Goal: Task Accomplishment & Management: Manage account settings

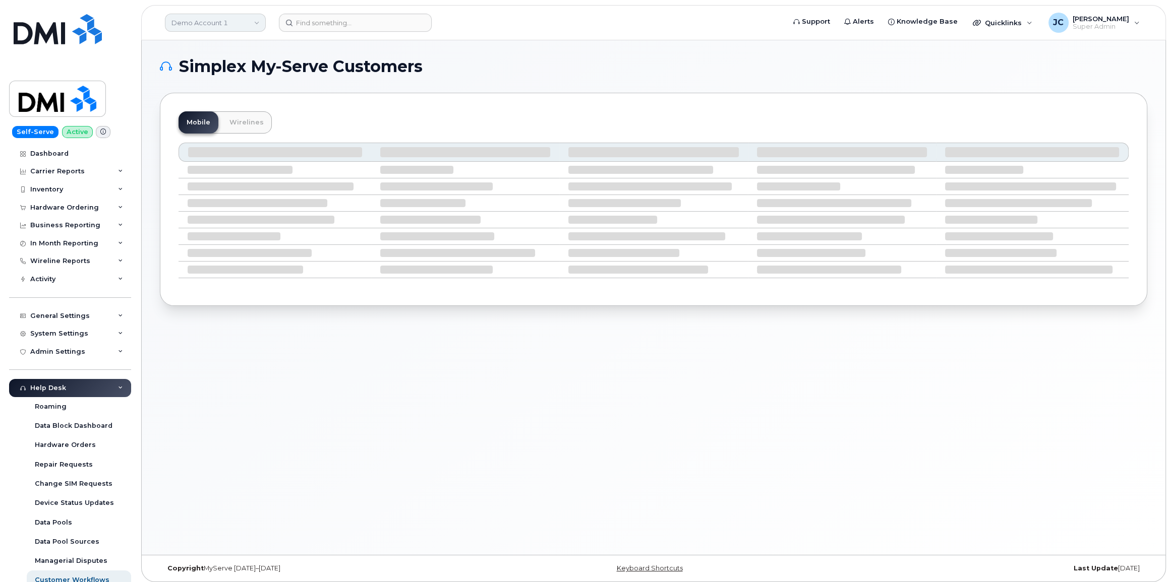
click at [219, 20] on link "Demo Account 1" at bounding box center [215, 23] width 101 height 18
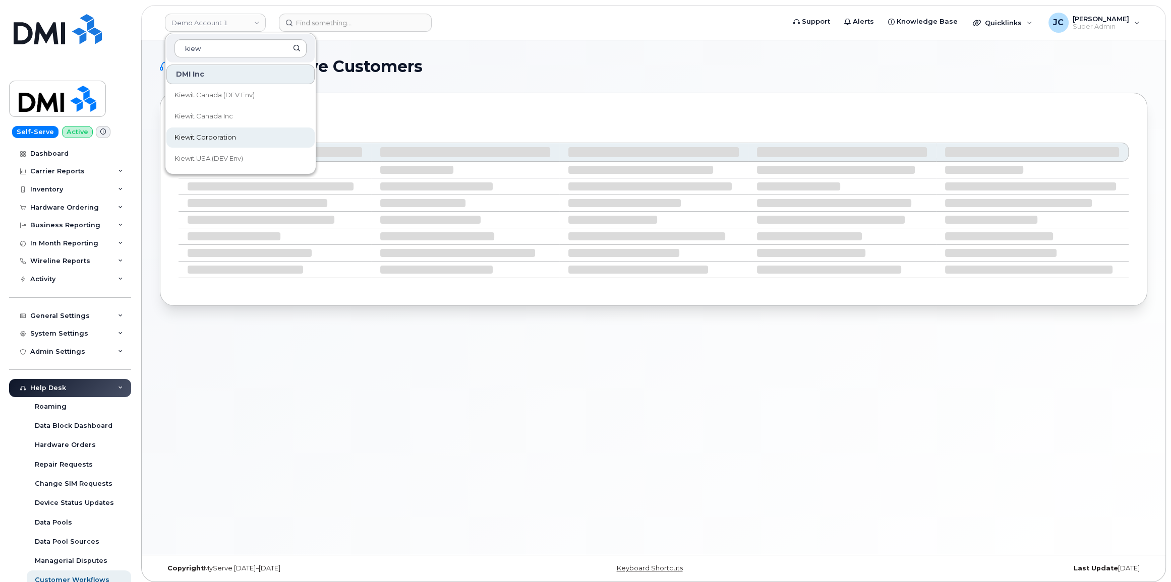
type input "kiew"
click at [222, 137] on span "Kiewit Corporation" at bounding box center [205, 138] width 62 height 10
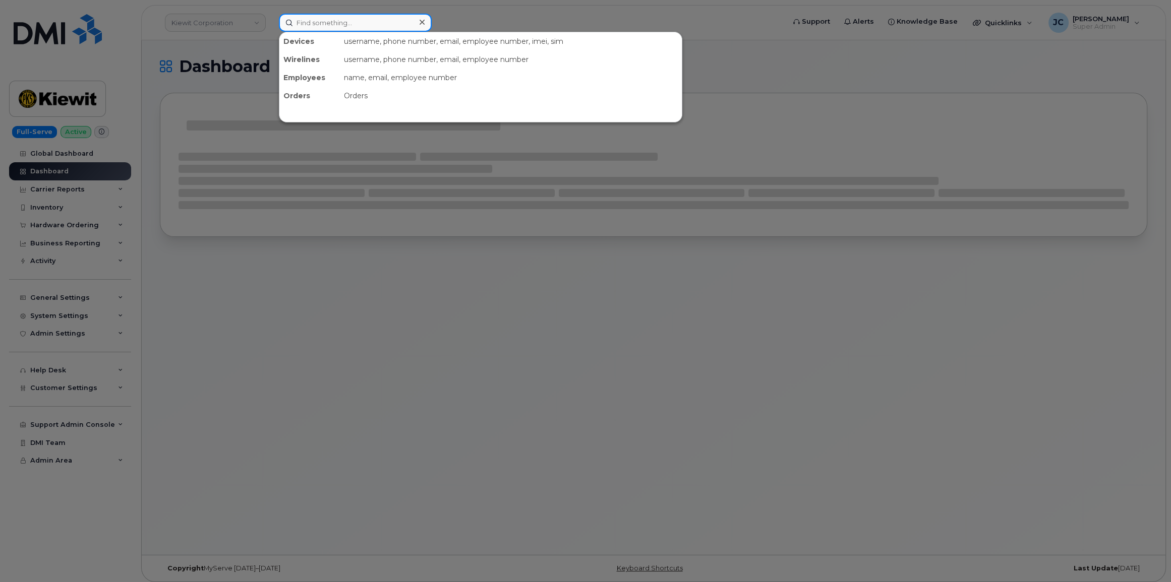
click at [328, 24] on input at bounding box center [355, 23] width 153 height 18
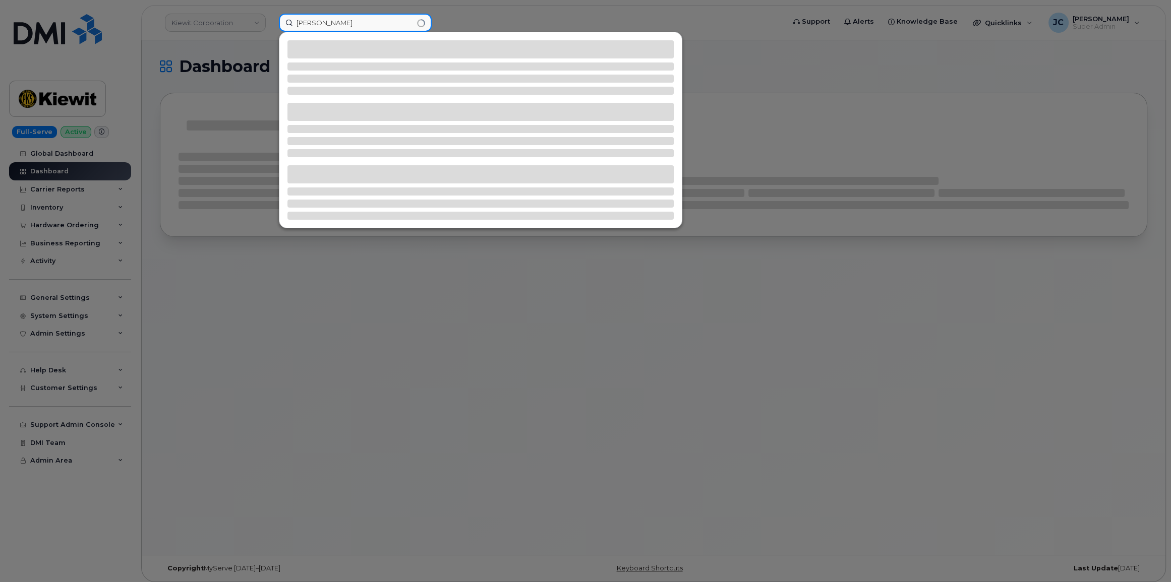
type input "oumarou sahabi"
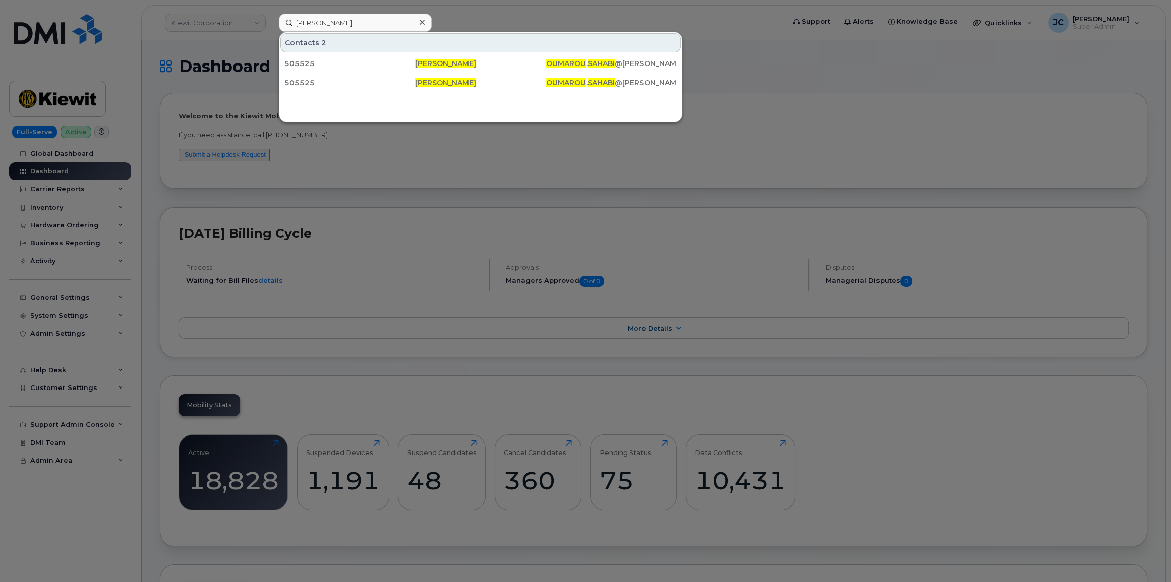
click at [328, 158] on div at bounding box center [585, 291] width 1171 height 582
click at [391, 20] on input "oumarou sahabi" at bounding box center [355, 23] width 153 height 18
click at [298, 65] on div "505525" at bounding box center [349, 63] width 131 height 10
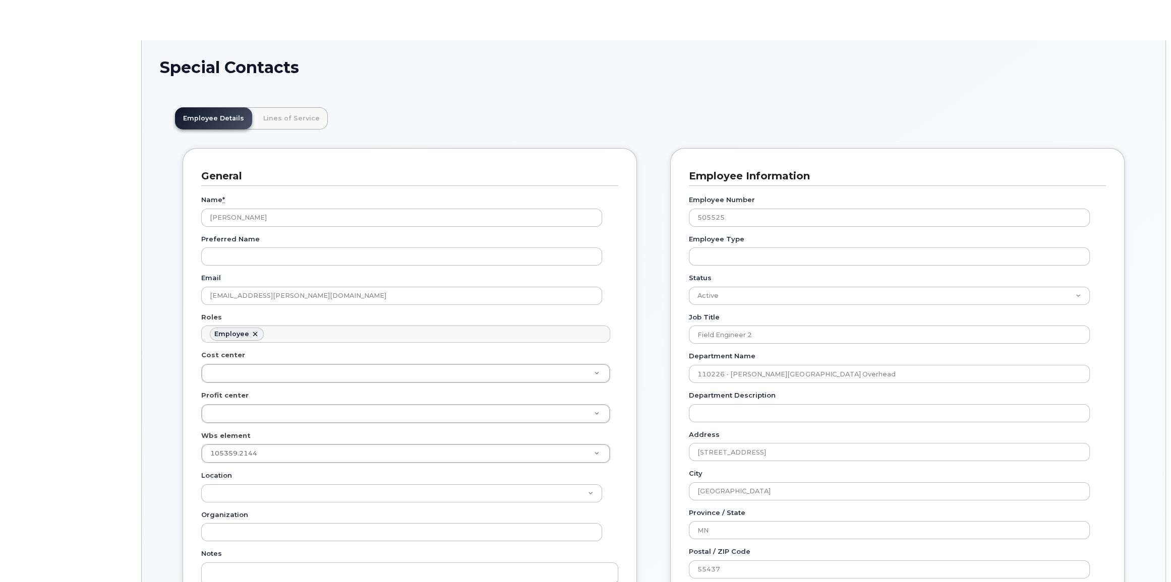
scroll to position [32, 0]
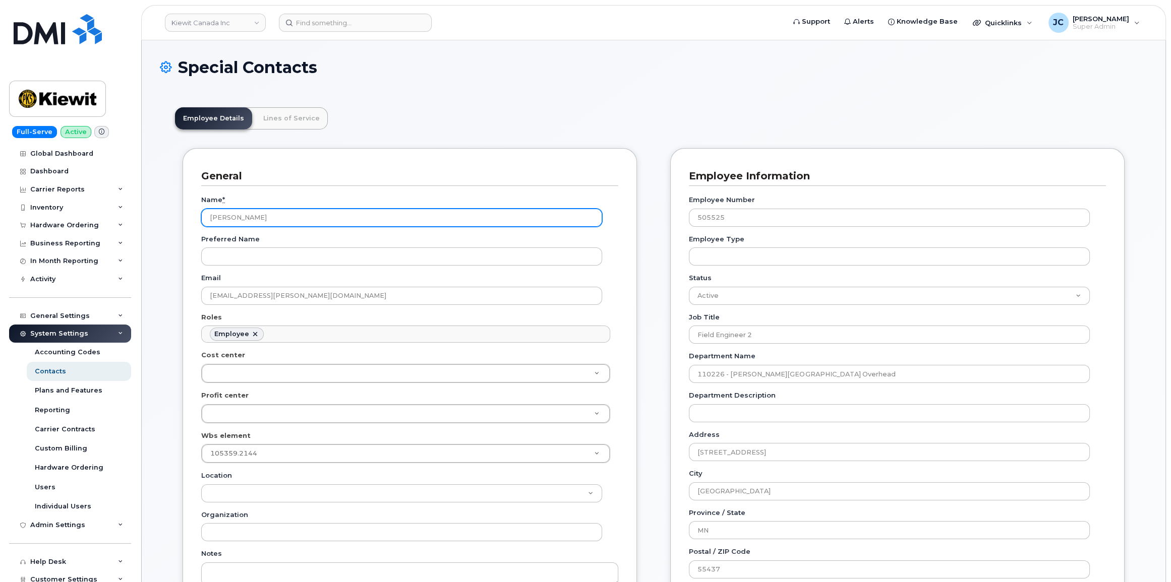
drag, startPoint x: 282, startPoint y: 223, endPoint x: 192, endPoint y: 219, distance: 90.3
click at [184, 219] on div "General Name * Oumarou Sahabi Preferred Name Email OUMAROU.SAHABI@KIEWIT.COM Ro…" at bounding box center [410, 424] width 454 height 553
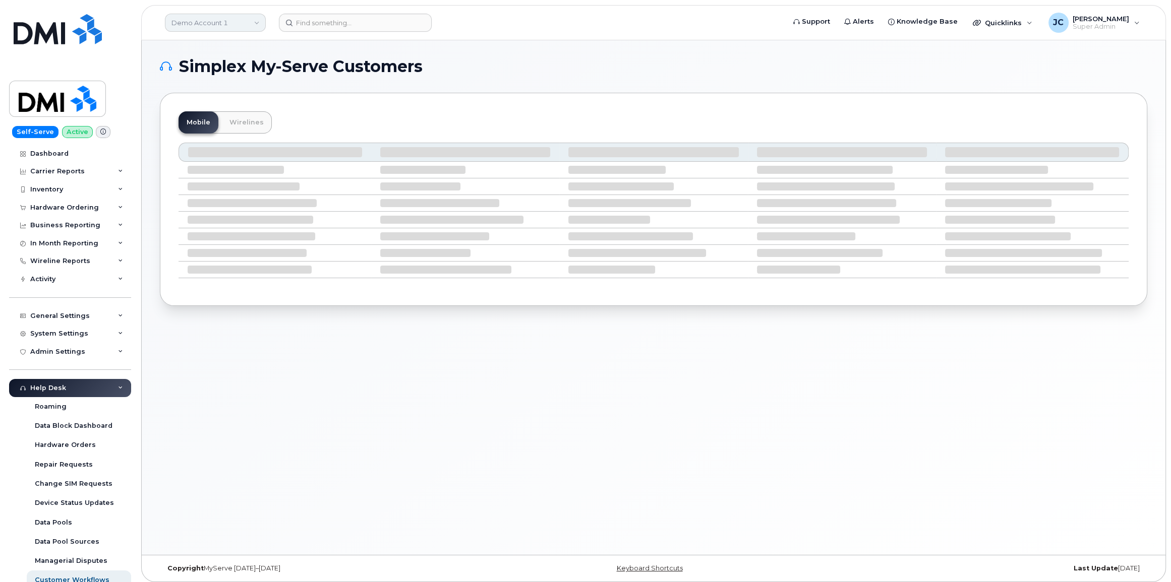
click at [202, 23] on link "Demo Account 1" at bounding box center [215, 23] width 101 height 18
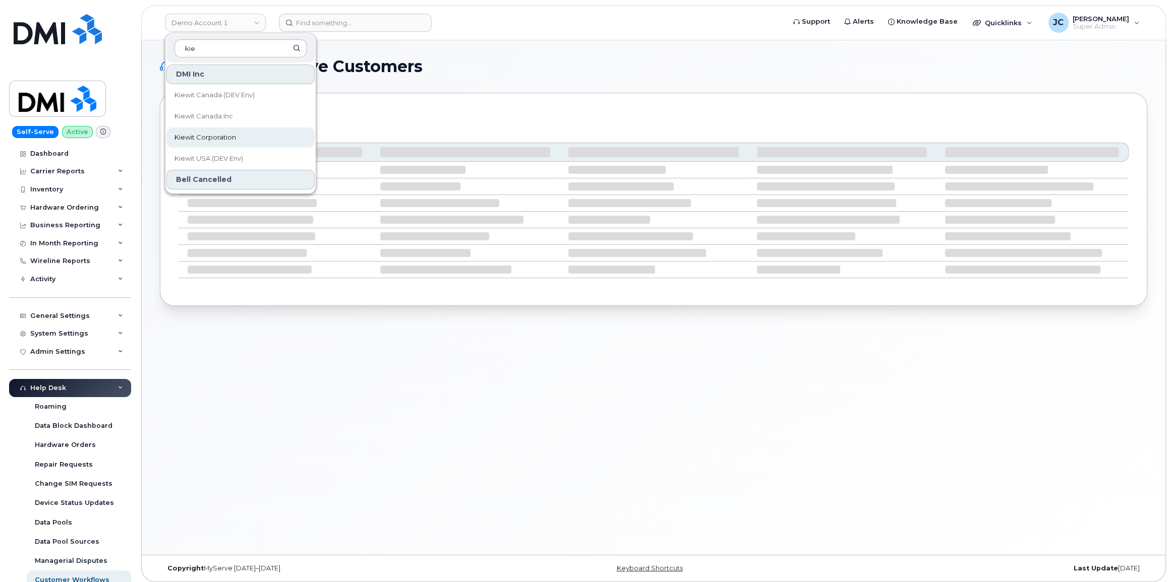
type input "kie"
click at [213, 135] on span "Kiewit Corporation" at bounding box center [205, 138] width 62 height 10
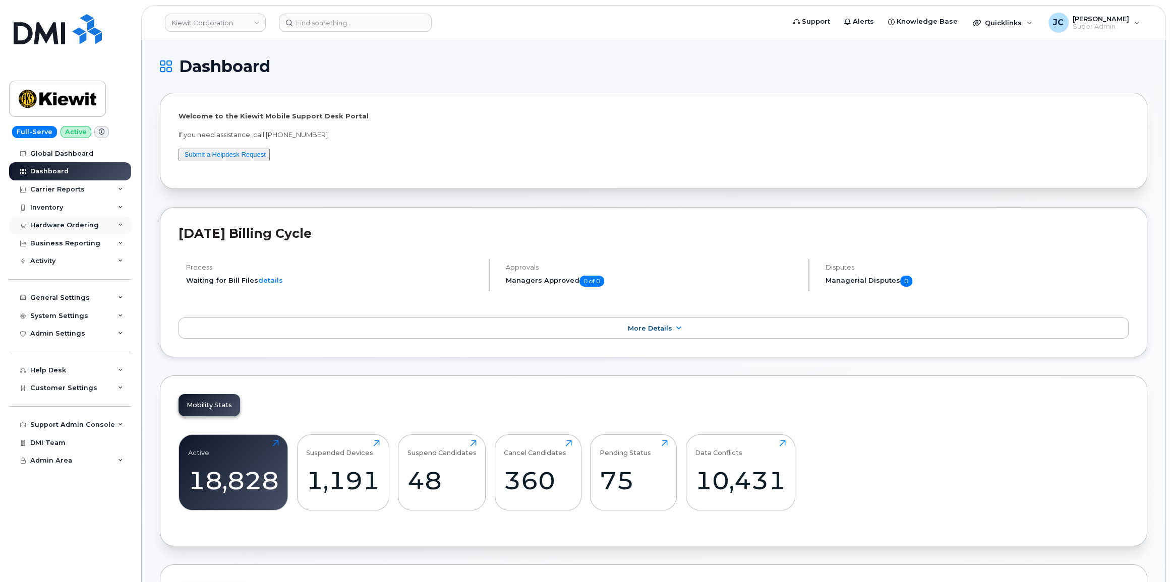
click at [119, 224] on icon at bounding box center [120, 225] width 5 height 5
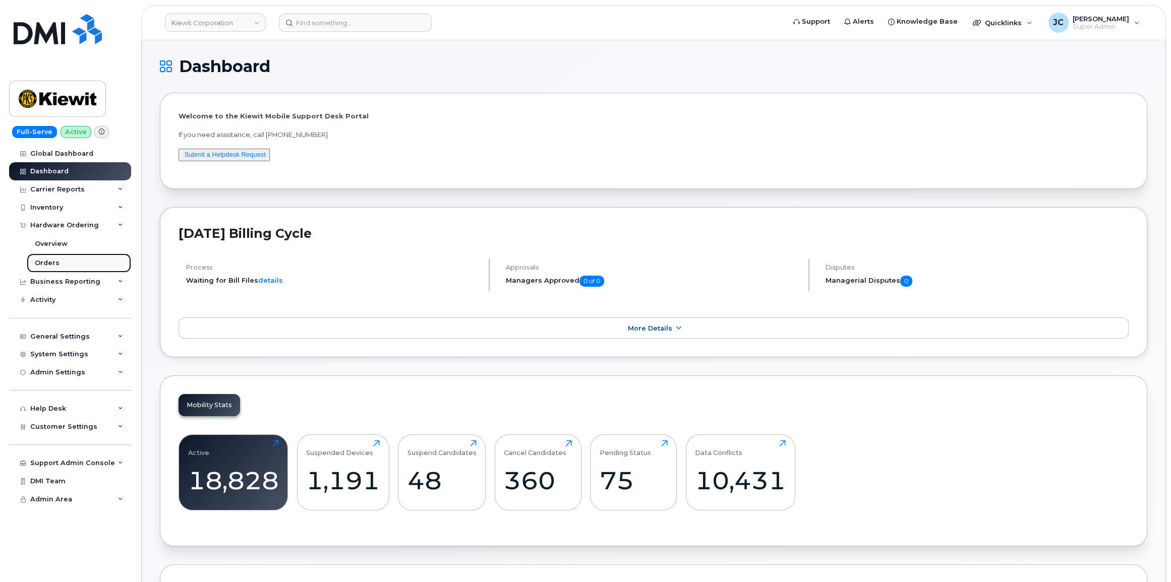
click at [54, 261] on div "Orders" at bounding box center [47, 263] width 25 height 9
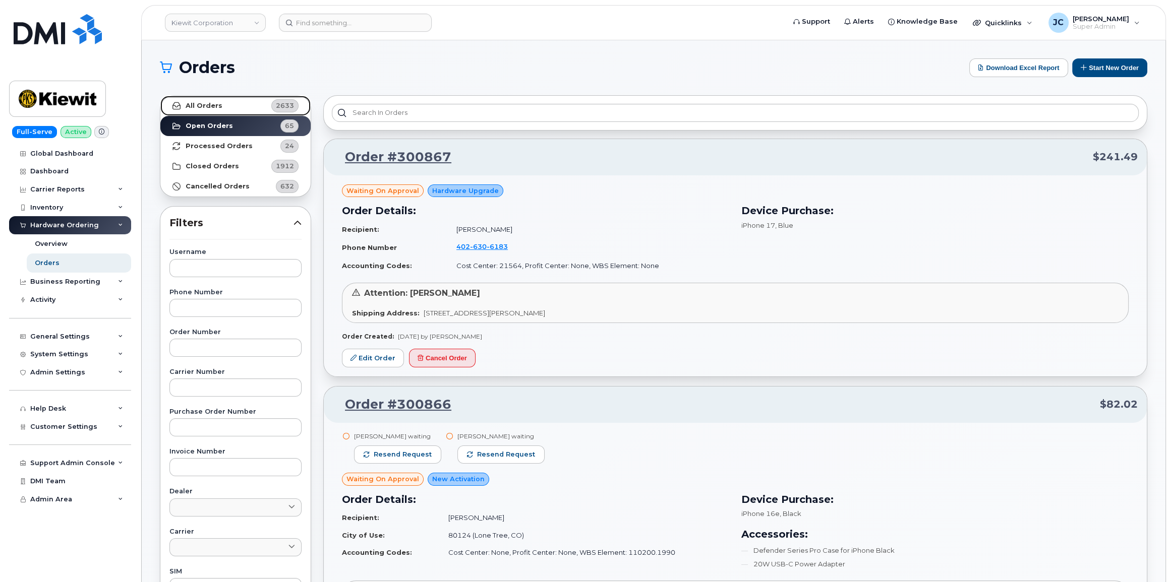
click at [221, 106] on link "All Orders 2633" at bounding box center [235, 106] width 150 height 20
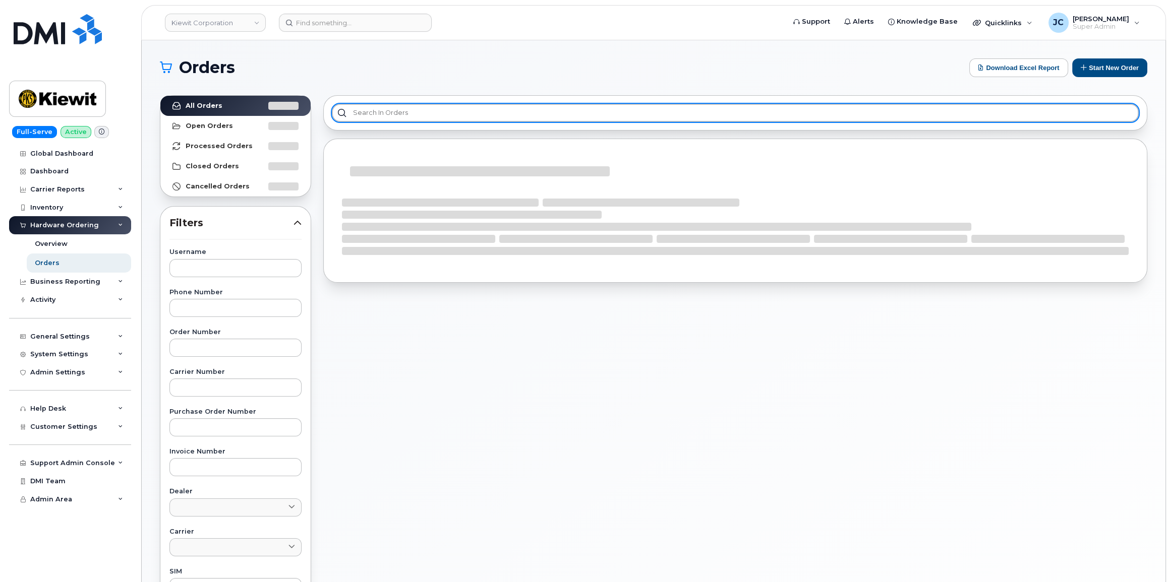
click at [378, 118] on input "text" at bounding box center [735, 113] width 807 height 18
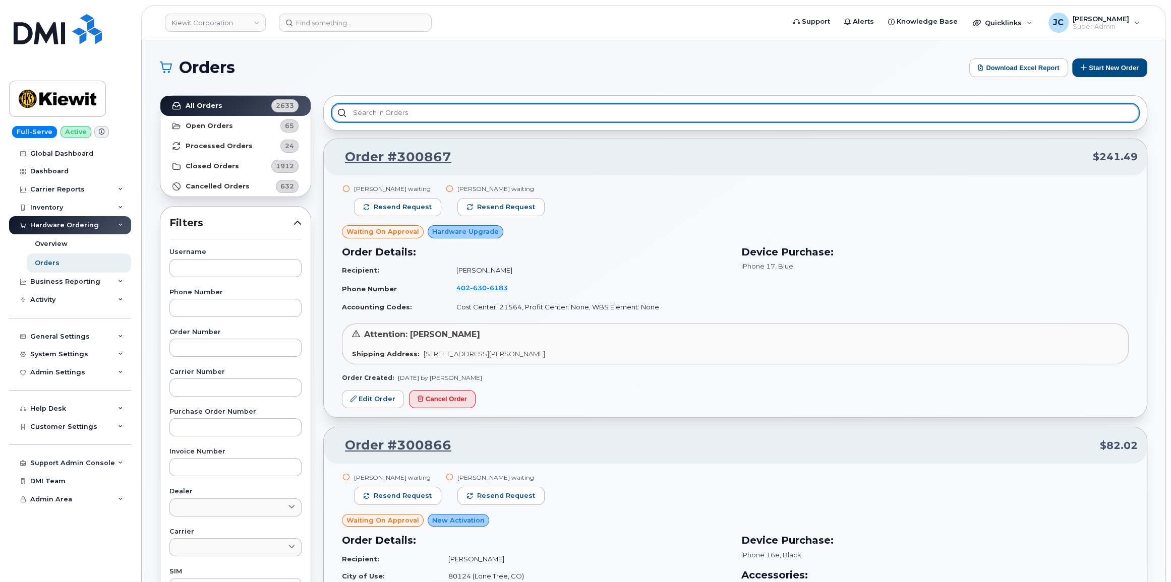
paste input "cs0798517"
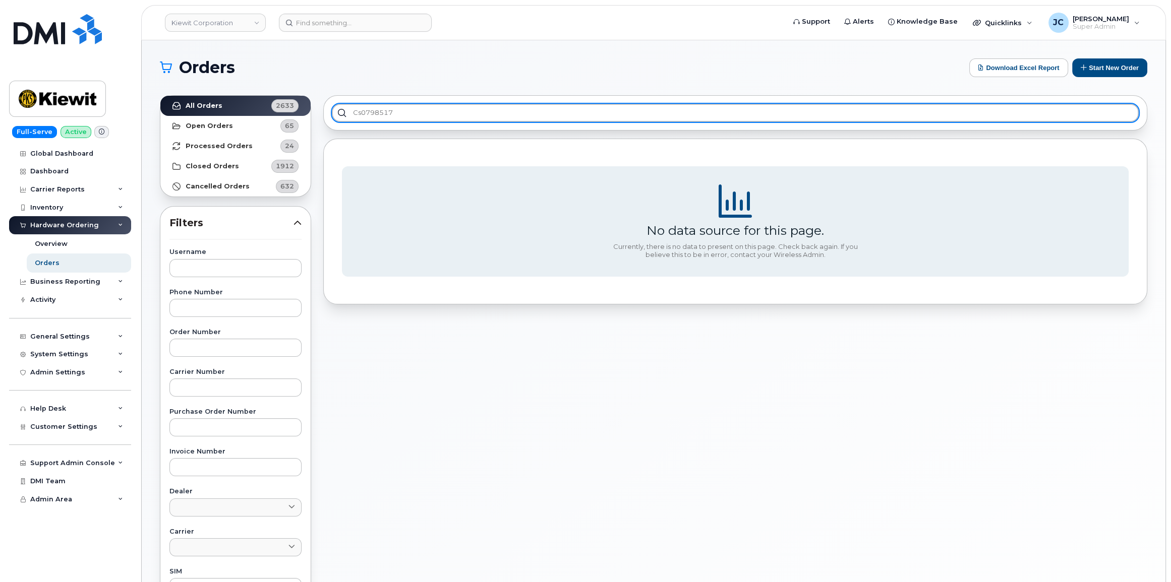
drag, startPoint x: 407, startPoint y: 115, endPoint x: 310, endPoint y: 120, distance: 97.9
click at [309, 121] on div "All Orders 2633 Open Orders 65 Processed Orders 24 Closed Orders 1912 Cancelled…" at bounding box center [653, 443] width 999 height 708
paste input "300844"
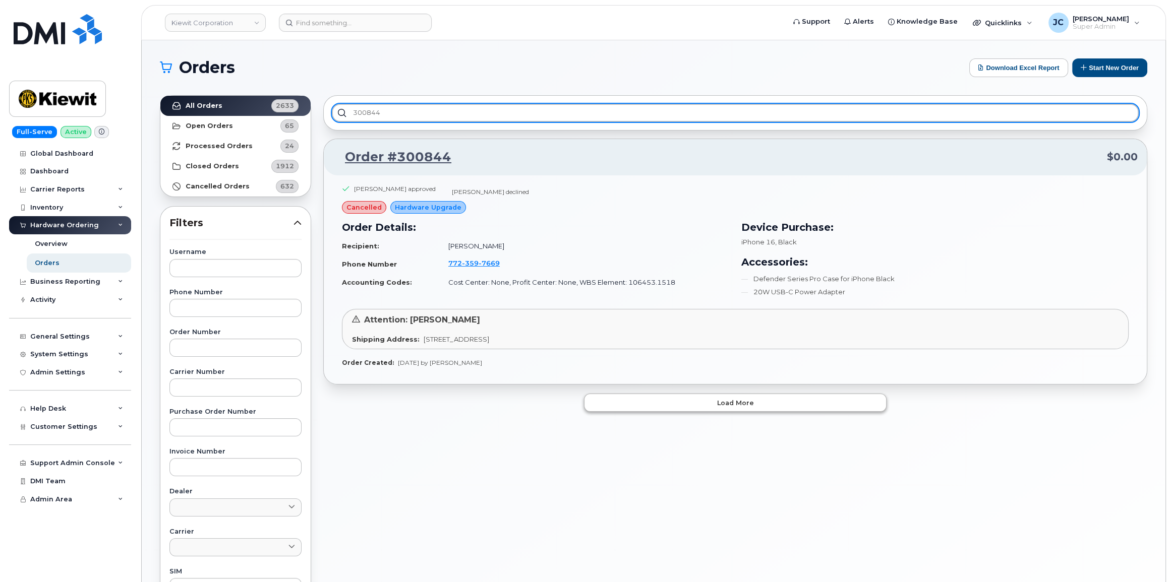
type input "300844"
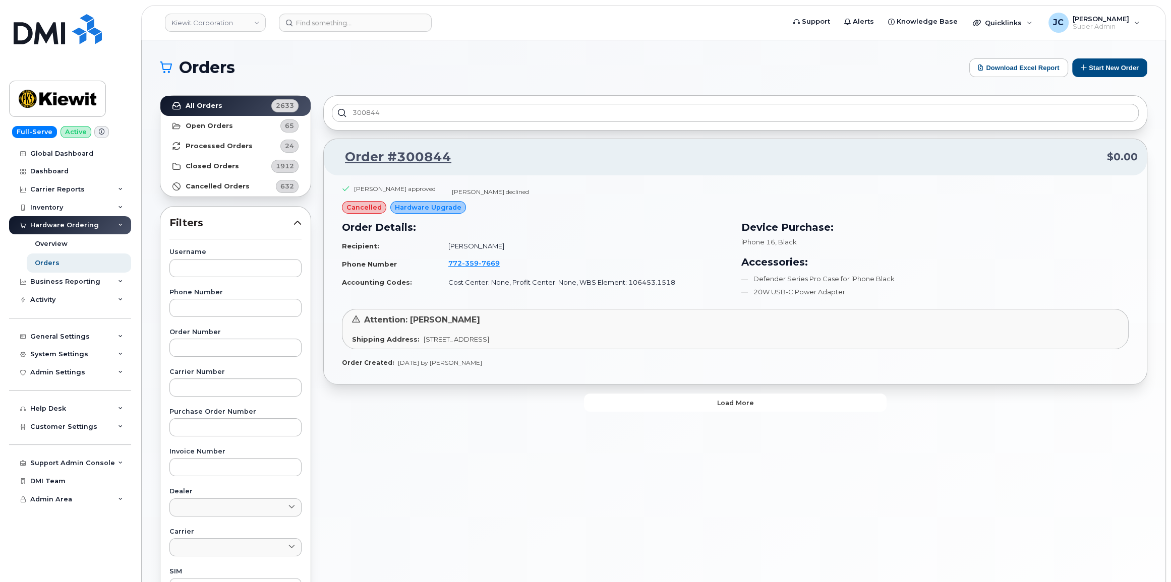
click at [742, 403] on span "Load more" at bounding box center [735, 403] width 37 height 10
click at [752, 400] on button "Load more" at bounding box center [735, 403] width 302 height 18
click at [360, 208] on span "cancelled" at bounding box center [363, 208] width 35 height 10
click at [375, 207] on span "cancelled" at bounding box center [363, 208] width 35 height 10
click at [747, 403] on span "Load more" at bounding box center [735, 403] width 37 height 10
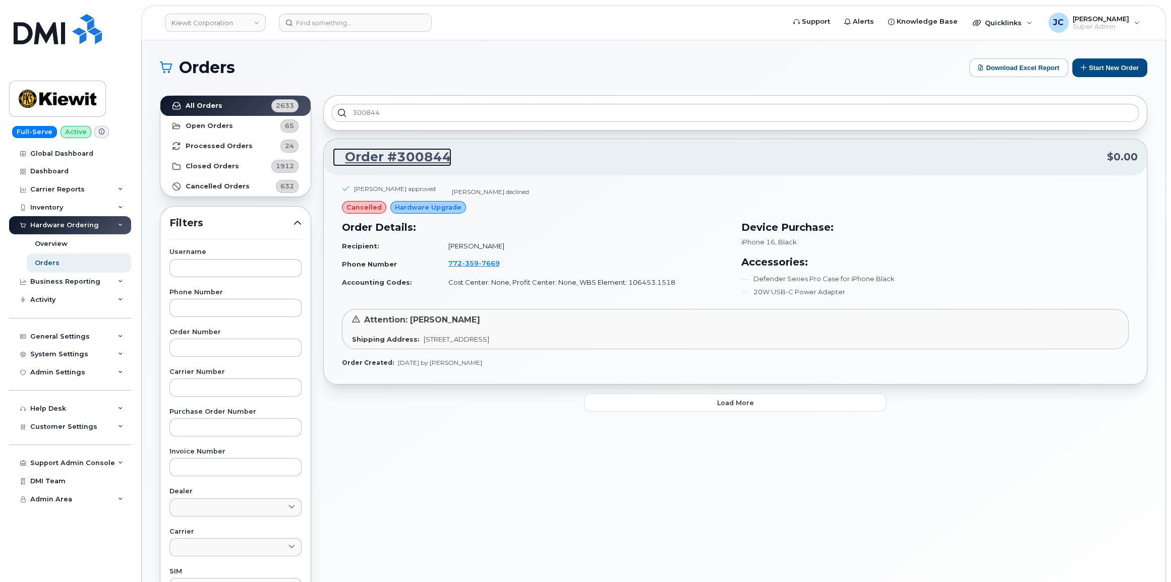
click at [424, 156] on link "Order #300844" at bounding box center [392, 157] width 118 height 18
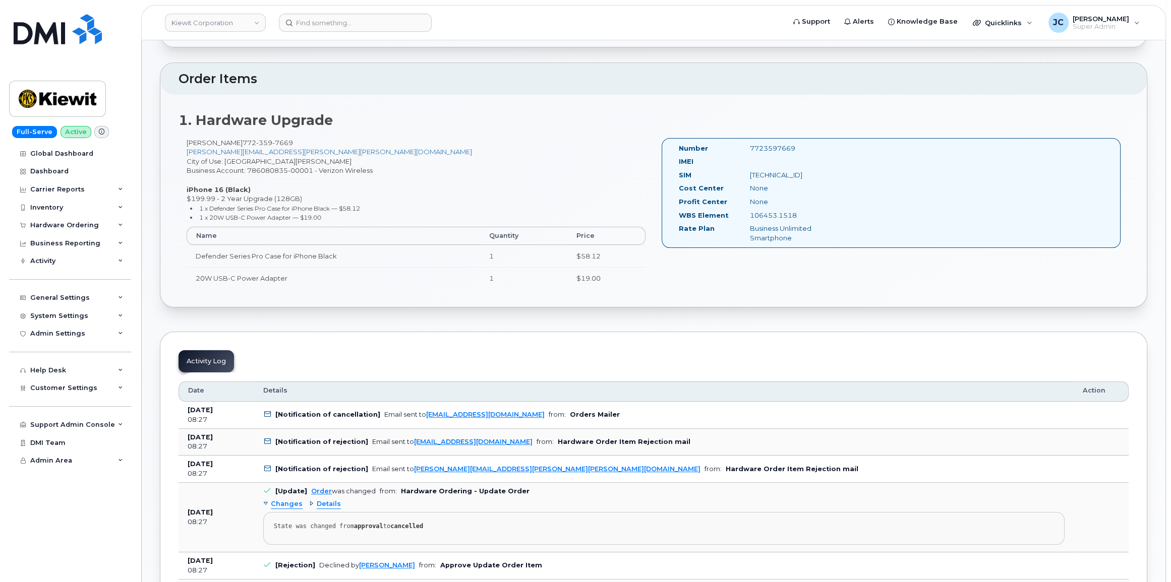
scroll to position [229, 0]
drag, startPoint x: 799, startPoint y: 219, endPoint x: 750, endPoint y: 220, distance: 48.4
click at [750, 220] on div "WBS Element 106453.1518" at bounding box center [756, 219] width 171 height 14
copy div "106453.1518"
click at [120, 225] on icon at bounding box center [120, 225] width 5 height 5
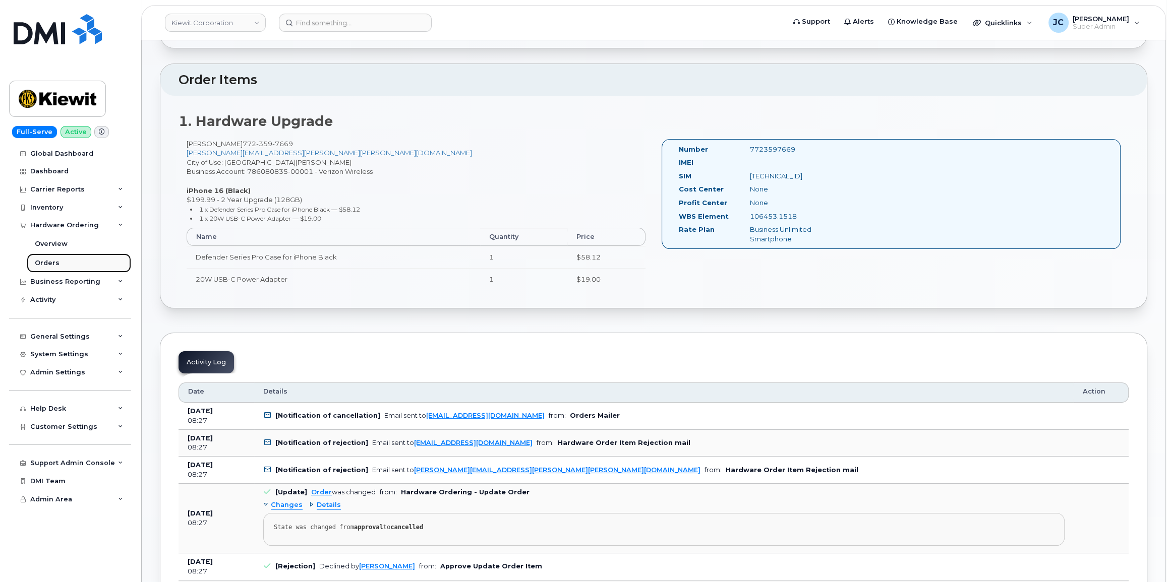
click at [49, 265] on div "Orders" at bounding box center [47, 263] width 25 height 9
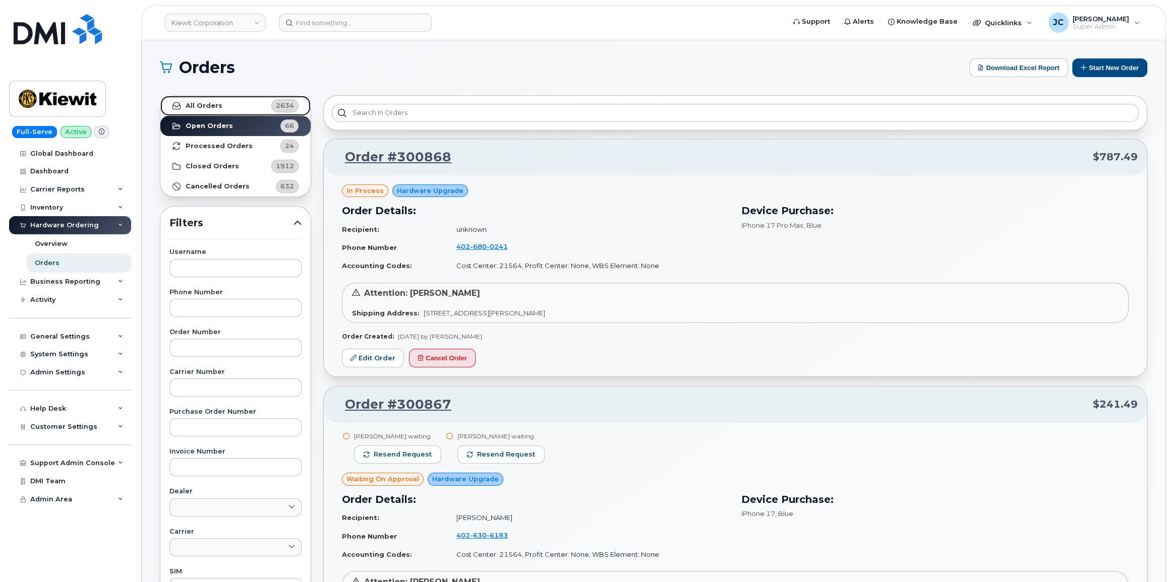
click at [213, 104] on strong "All Orders" at bounding box center [204, 106] width 37 height 8
click at [1105, 63] on button "Start New Order" at bounding box center [1109, 67] width 75 height 19
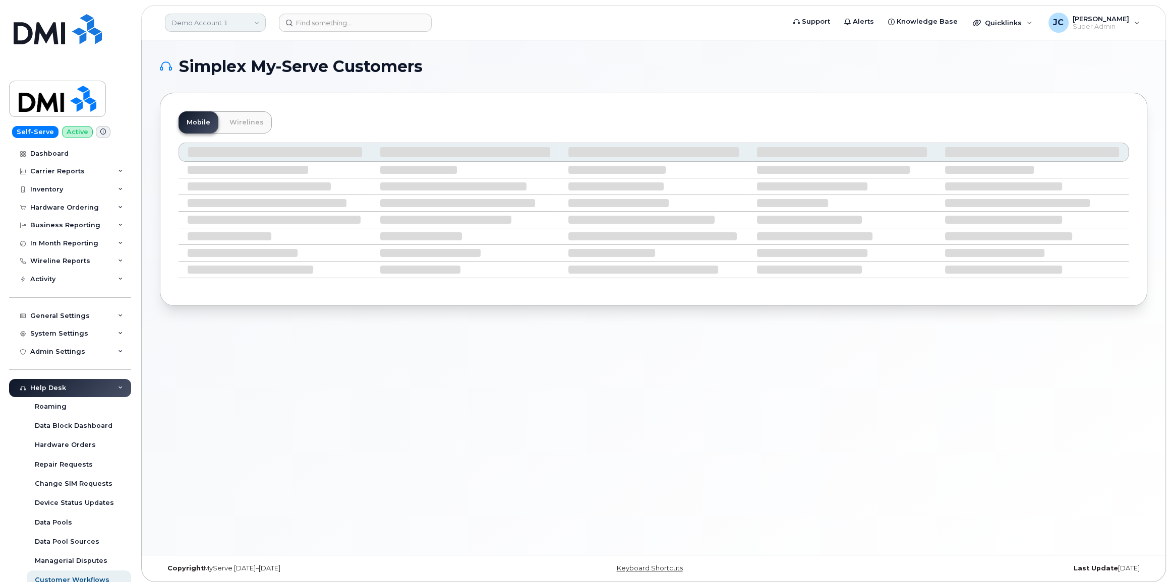
click at [227, 23] on link "Demo Account 1" at bounding box center [215, 23] width 101 height 18
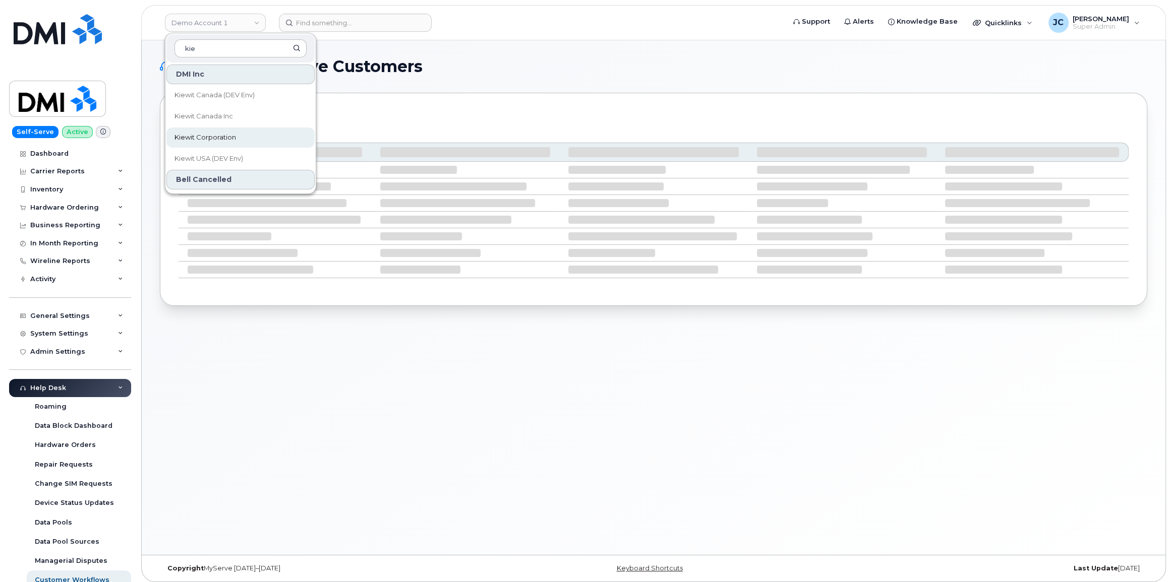
type input "kie"
click at [213, 135] on span "Kiewit Corporation" at bounding box center [205, 138] width 62 height 10
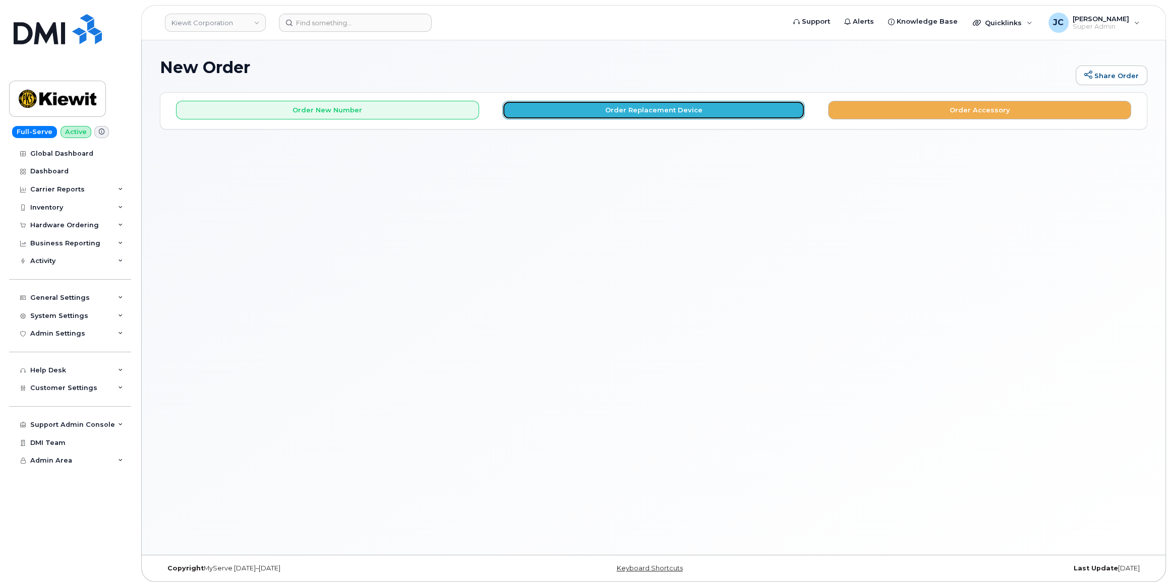
drag, startPoint x: 655, startPoint y: 114, endPoint x: 661, endPoint y: 110, distance: 7.0
click at [661, 110] on button "Order Replacement Device" at bounding box center [653, 110] width 303 height 19
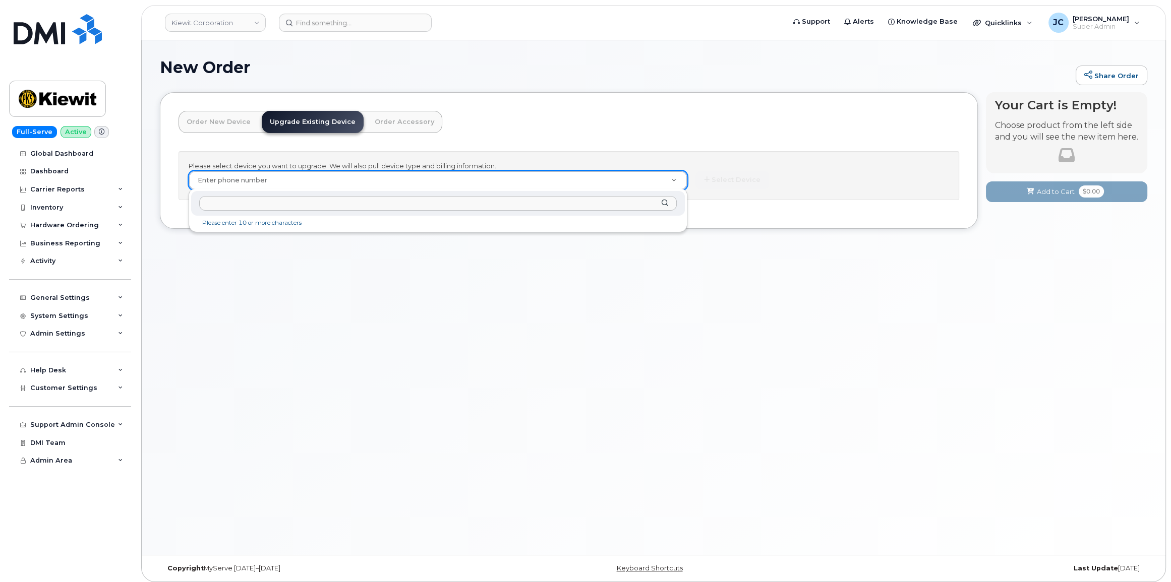
drag, startPoint x: 251, startPoint y: 197, endPoint x: 246, endPoint y: 202, distance: 7.1
click at [250, 198] on input "text" at bounding box center [438, 203] width 478 height 15
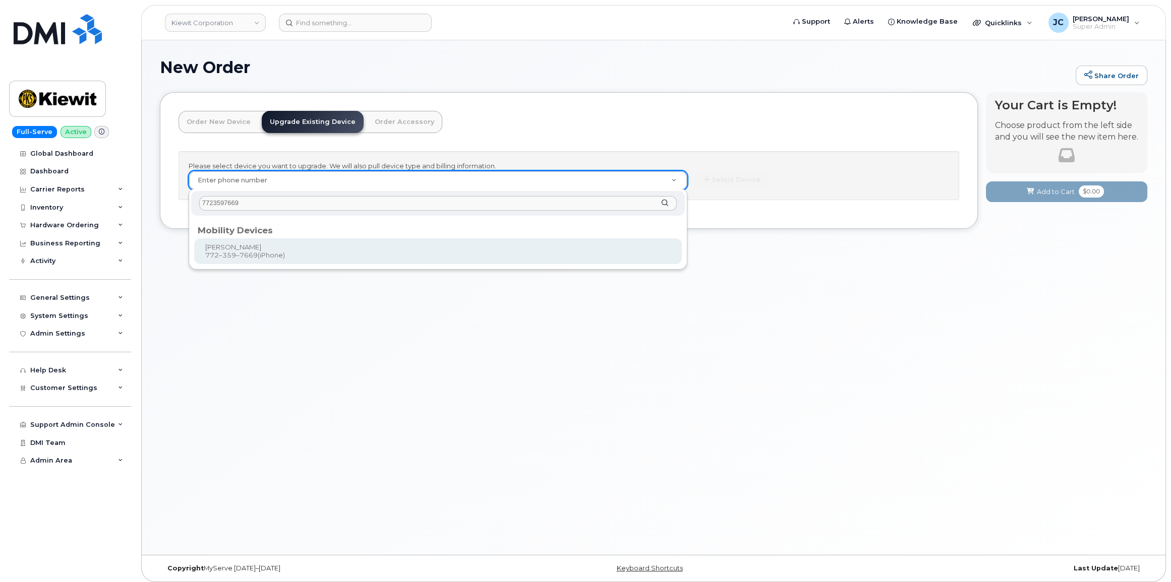
type input "7723597669"
type input "1171989"
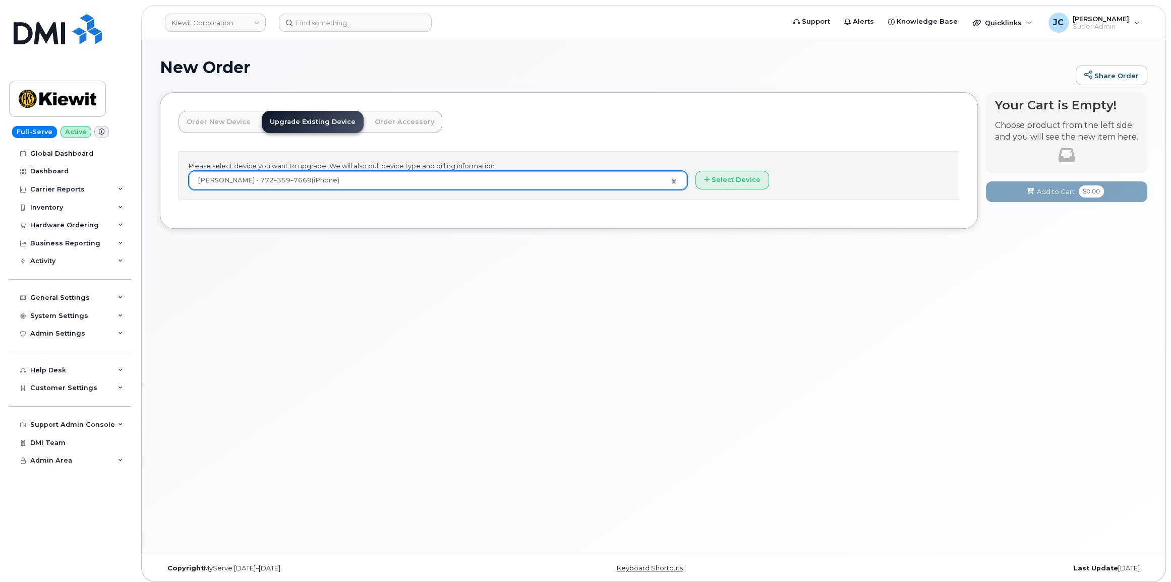
drag, startPoint x: 248, startPoint y: 251, endPoint x: 490, endPoint y: 297, distance: 246.3
click at [490, 297] on div "New Order Share Order × Share This Order If you want to allow others to create …" at bounding box center [653, 297] width 1023 height 515
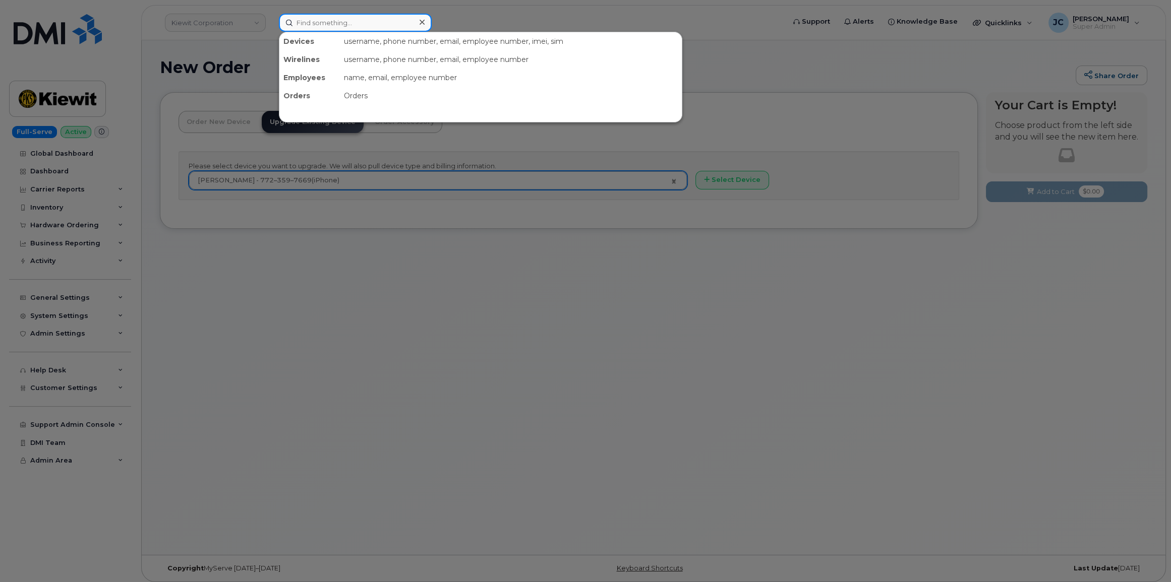
click at [307, 25] on input at bounding box center [355, 23] width 153 height 18
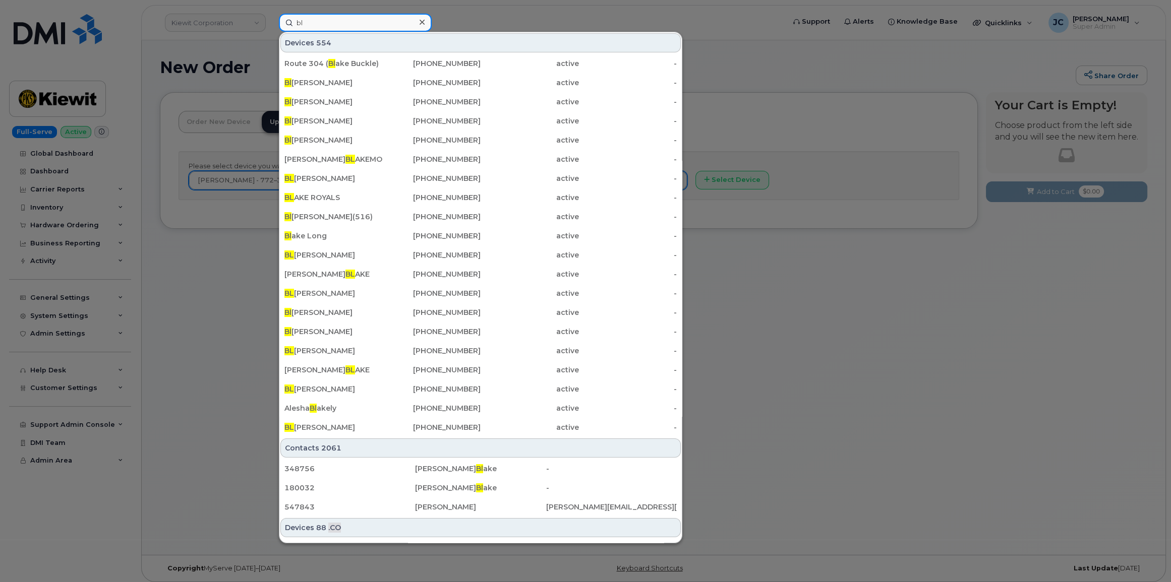
type input "b"
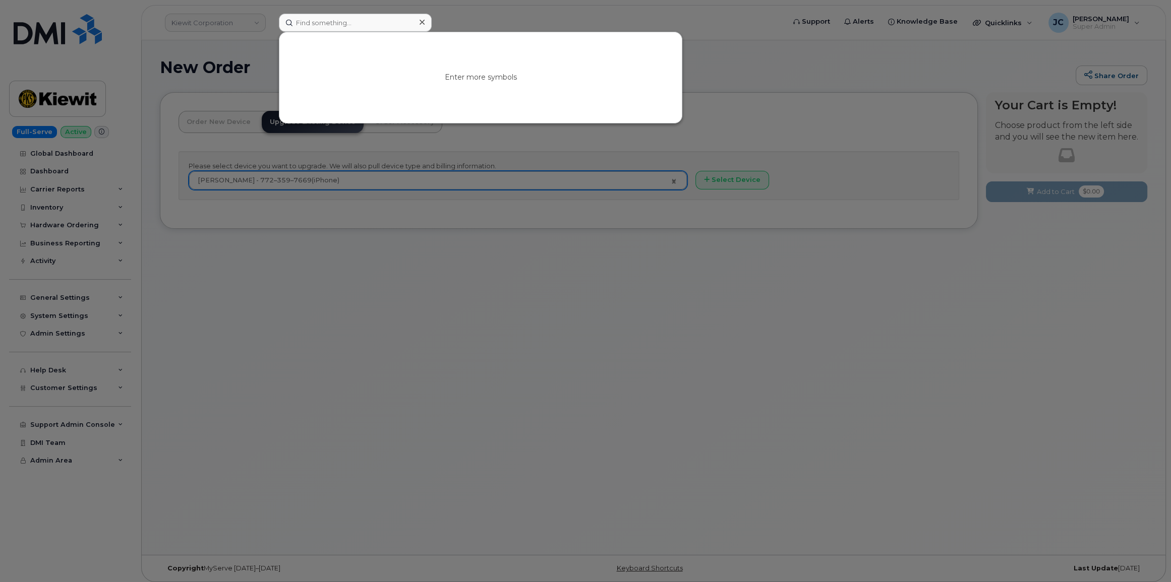
drag, startPoint x: 417, startPoint y: 18, endPoint x: 418, endPoint y: 26, distance: 8.6
click at [418, 18] on div at bounding box center [421, 22] width 15 height 15
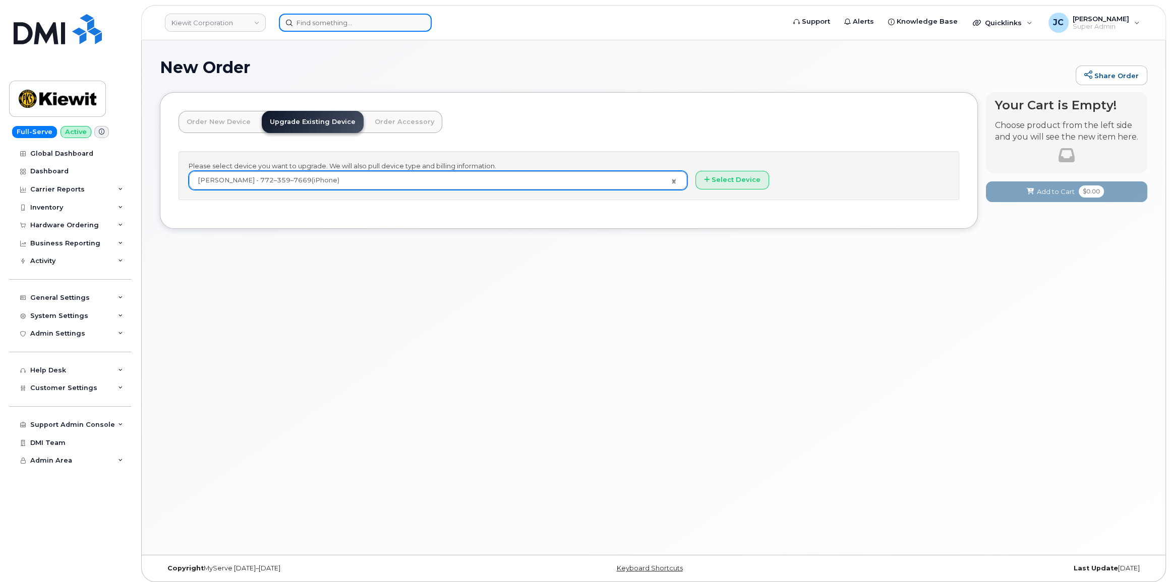
click at [356, 21] on input at bounding box center [355, 23] width 153 height 18
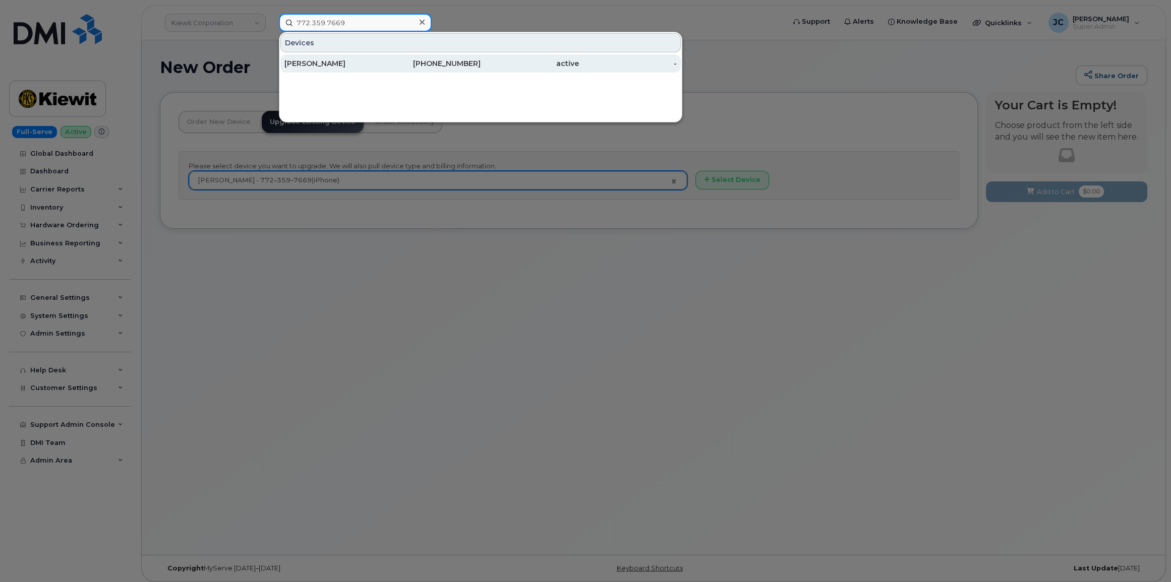
type input "772.359.7669"
click at [441, 63] on div "772-359-7669" at bounding box center [432, 63] width 98 height 10
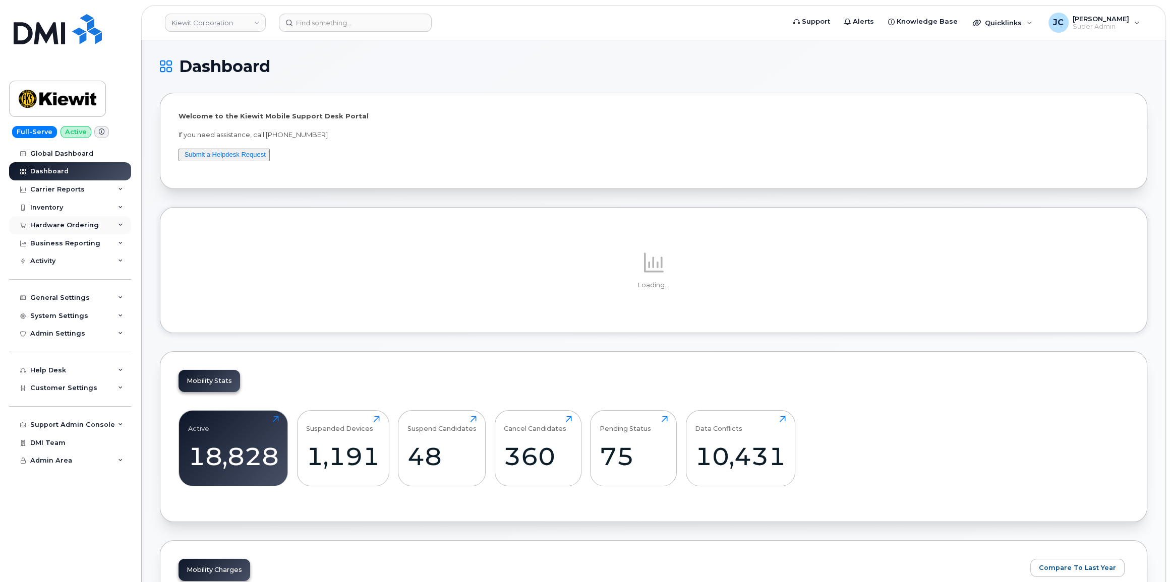
click at [116, 222] on div "Hardware Ordering" at bounding box center [70, 225] width 122 height 18
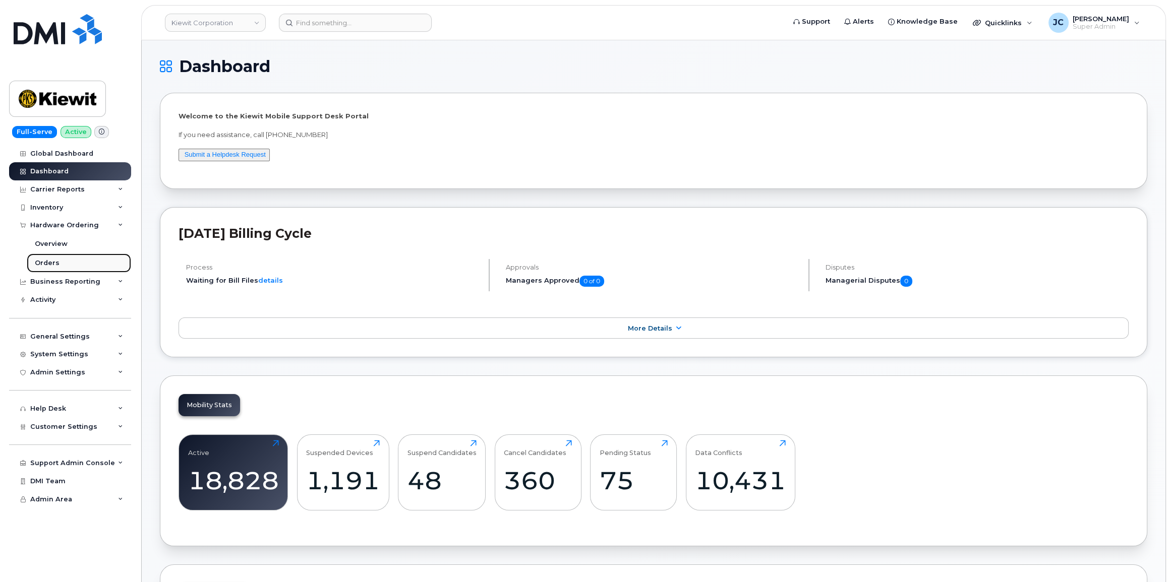
click at [47, 263] on div "Orders" at bounding box center [47, 263] width 25 height 9
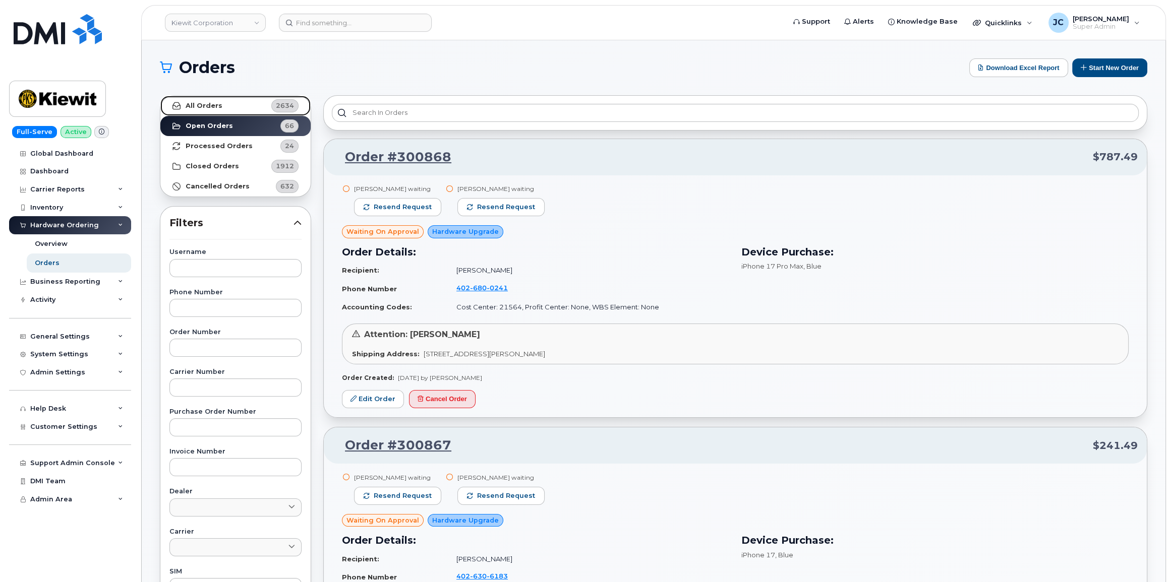
click at [221, 109] on link "All Orders 2634" at bounding box center [235, 106] width 150 height 20
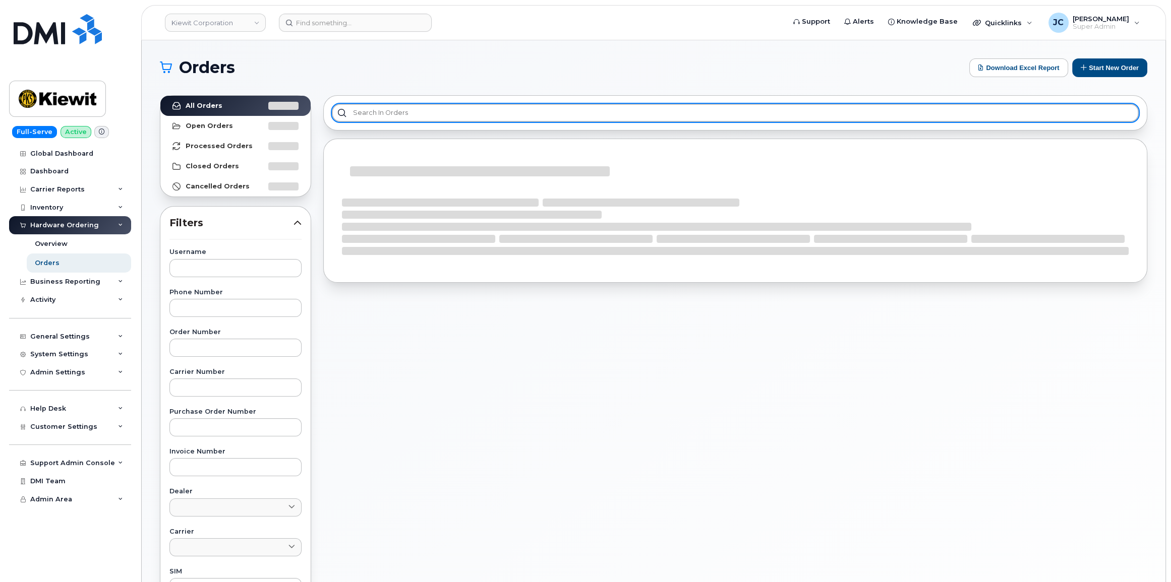
click at [382, 111] on input "text" at bounding box center [735, 113] width 807 height 18
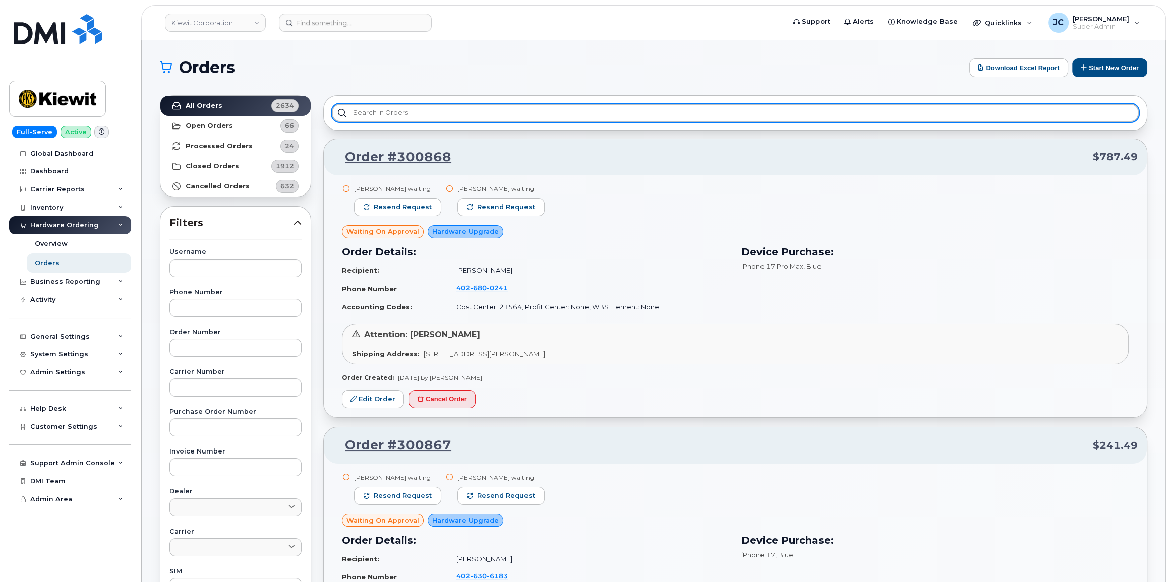
scroll to position [509, 0]
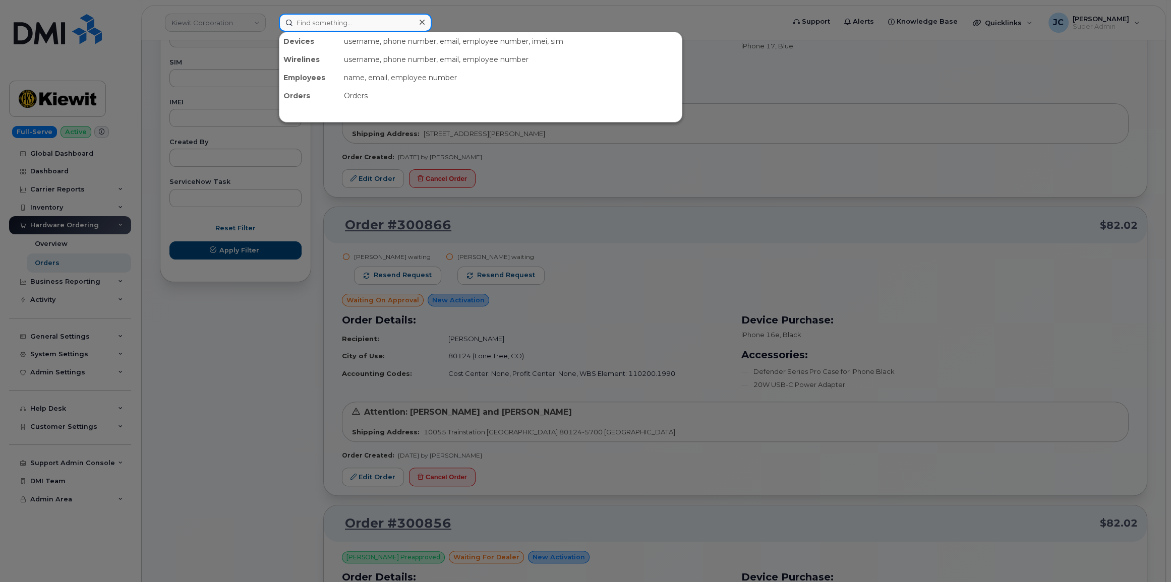
click at [353, 20] on input at bounding box center [355, 23] width 153 height 18
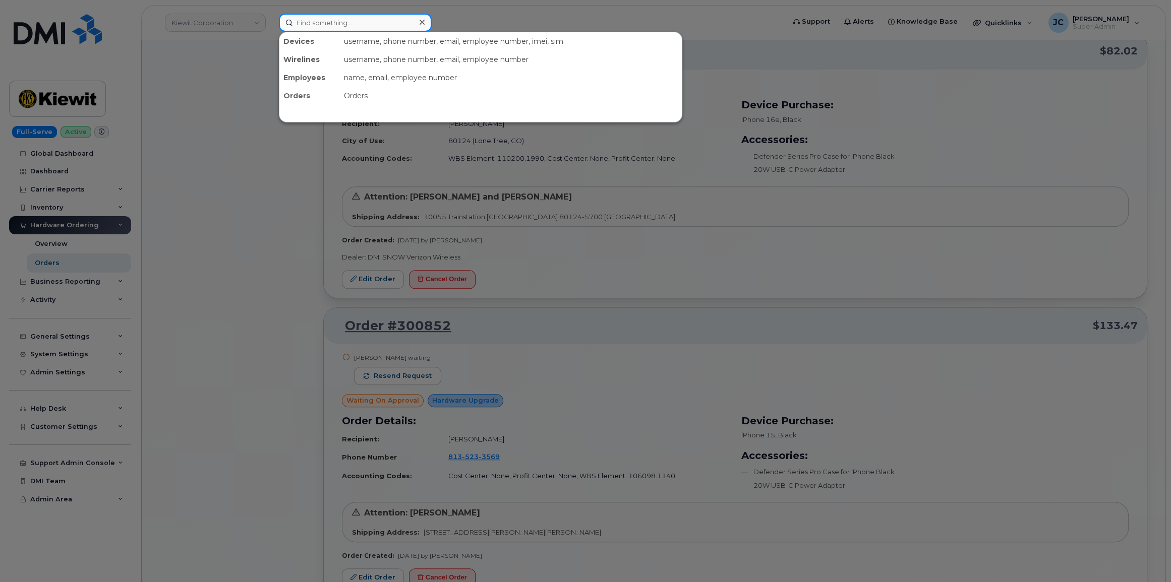
scroll to position [1019, 0]
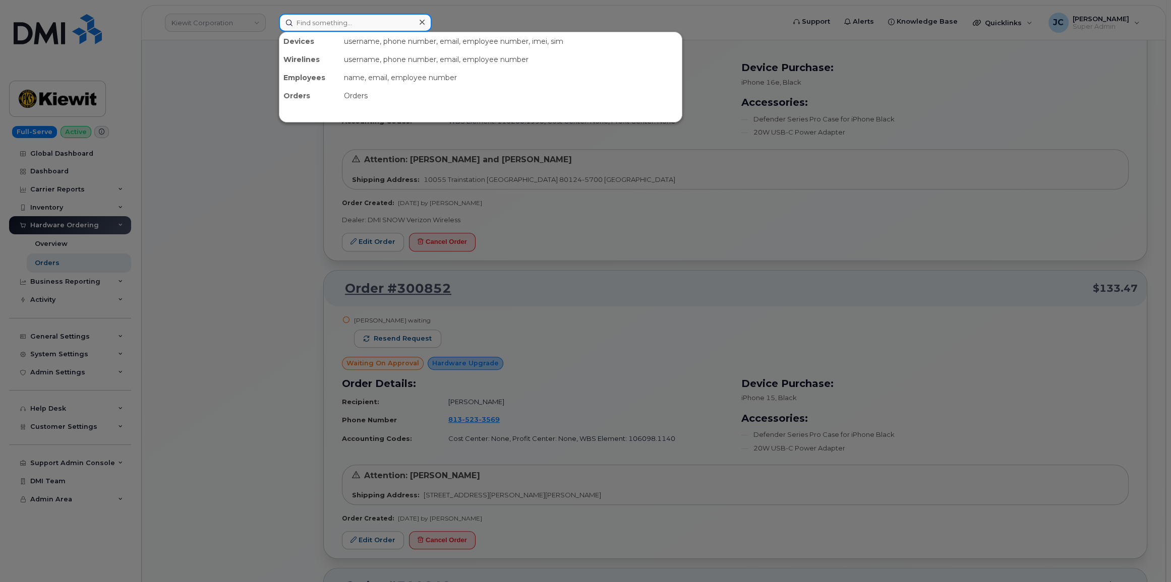
click at [370, 21] on input at bounding box center [355, 23] width 153 height 18
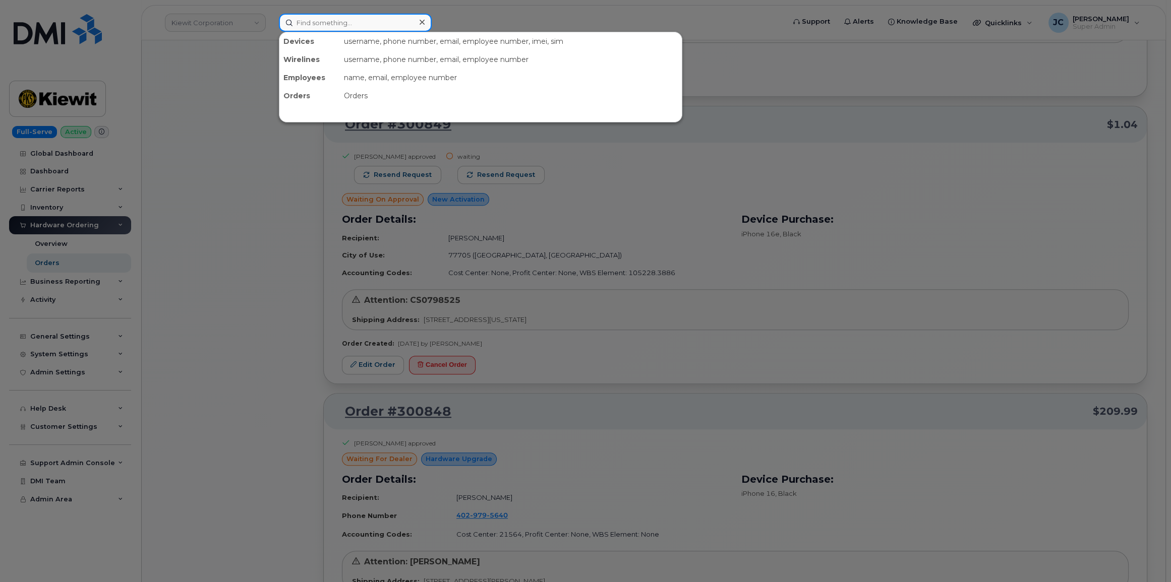
scroll to position [1529, 0]
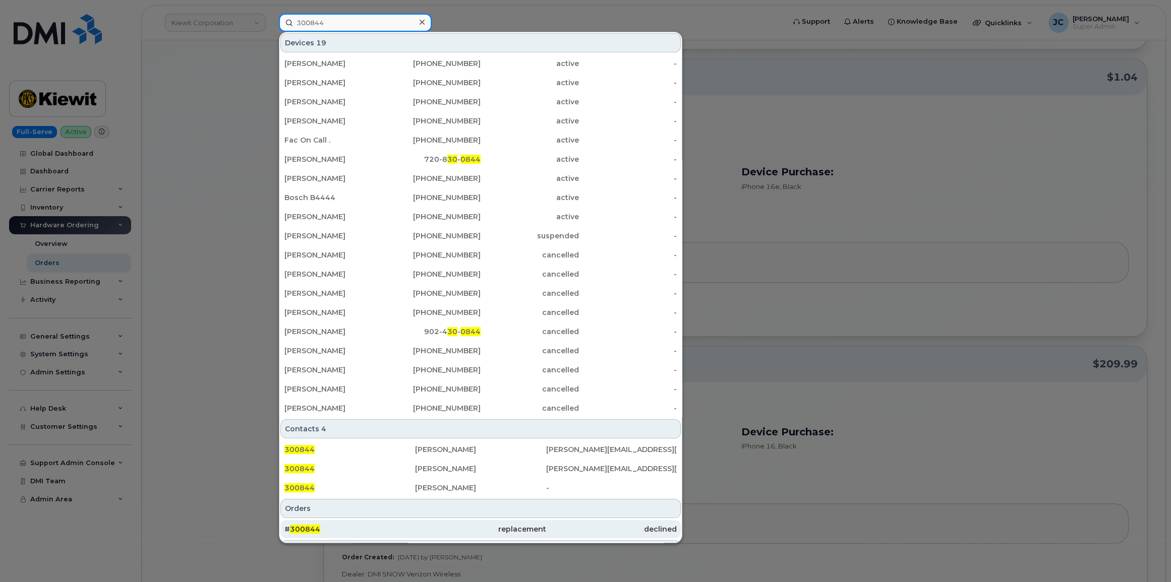
type input "300844"
click at [310, 528] on span "300844" at bounding box center [305, 529] width 30 height 9
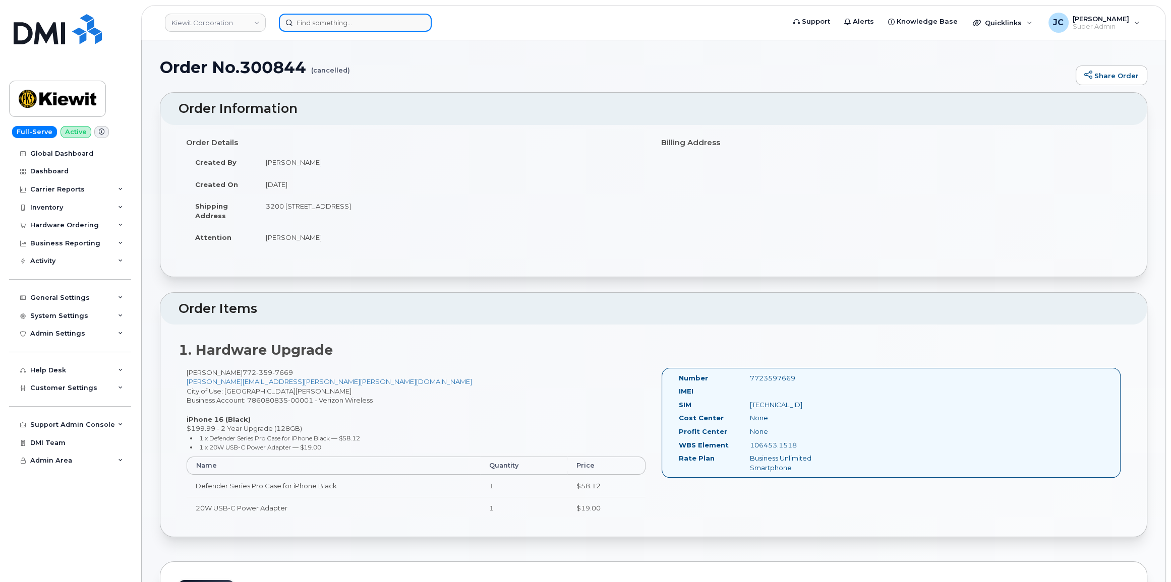
click at [309, 19] on input at bounding box center [355, 23] width 153 height 18
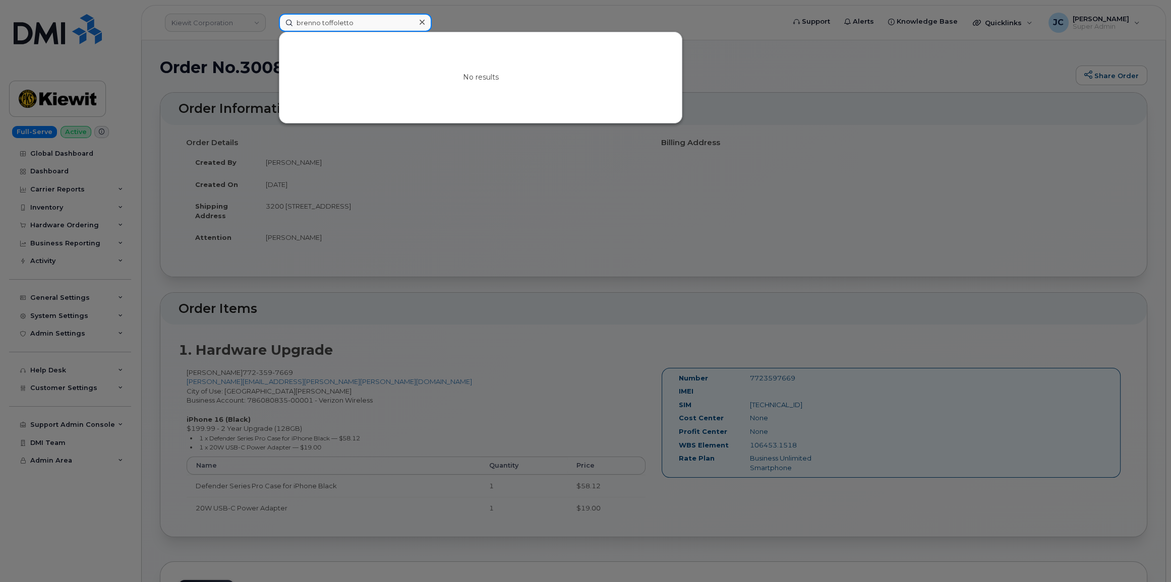
click at [386, 18] on input "brenno toffoletto" at bounding box center [355, 23] width 153 height 18
drag, startPoint x: 370, startPoint y: 20, endPoint x: 187, endPoint y: 30, distance: 183.8
click at [271, 30] on div "brenno toffoletto No results" at bounding box center [528, 23] width 515 height 18
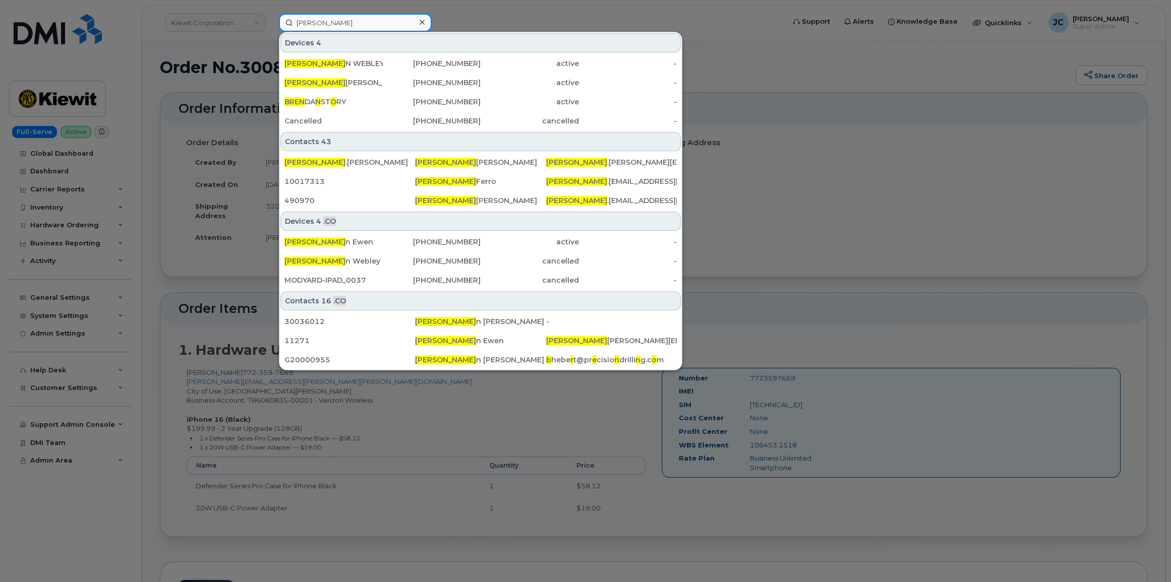
type input "[PERSON_NAME]"
drag, startPoint x: 526, startPoint y: 448, endPoint x: 531, endPoint y: 443, distance: 7.5
click at [529, 444] on div at bounding box center [585, 291] width 1171 height 582
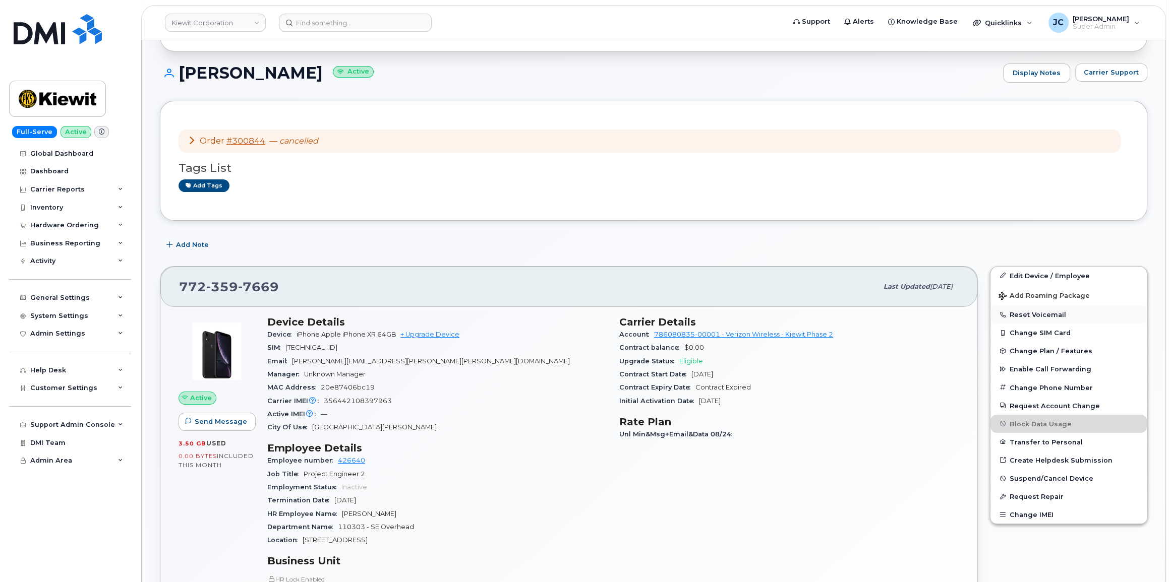
scroll to position [91, 0]
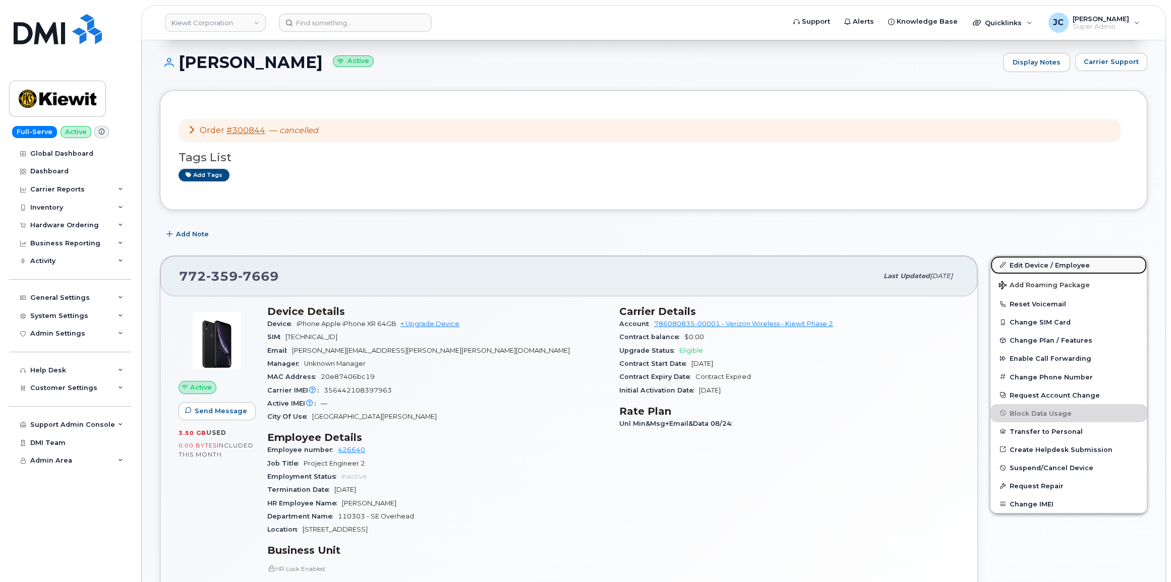
click at [1035, 263] on link "Edit Device / Employee" at bounding box center [1068, 265] width 156 height 18
click at [1053, 263] on link "Edit Device / Employee" at bounding box center [1068, 265] width 156 height 18
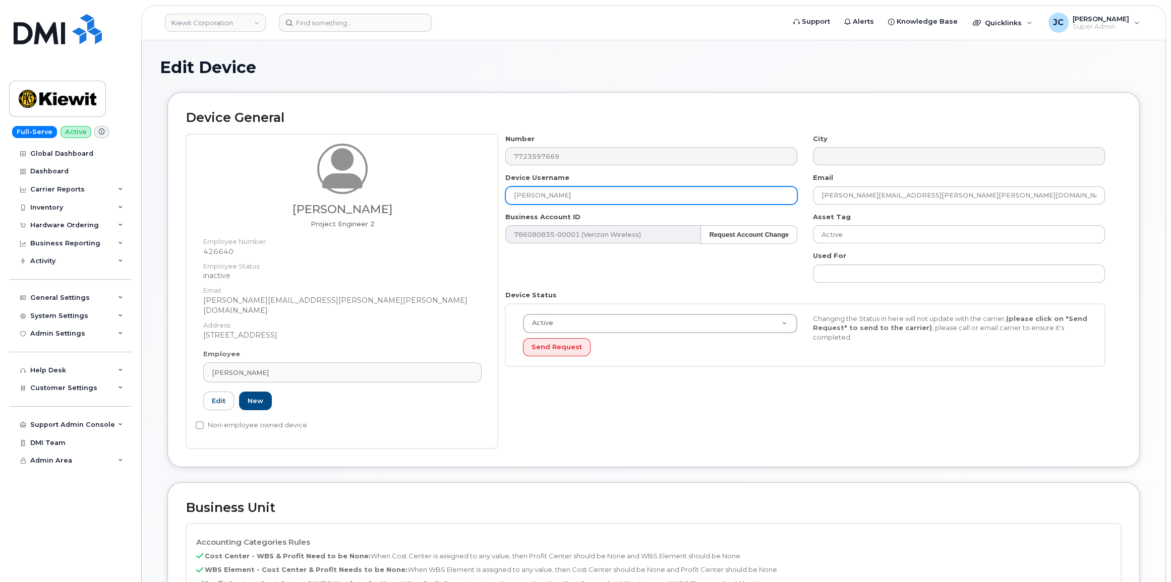
drag, startPoint x: 583, startPoint y: 200, endPoint x: 487, endPoint y: 193, distance: 96.6
click at [487, 193] on div "Marlon Marques Project Engineer 2 Employee Number: 426640 Employee Status: inac…" at bounding box center [653, 291] width 935 height 315
drag, startPoint x: 578, startPoint y: 193, endPoint x: 528, endPoint y: 193, distance: 49.4
click at [499, 192] on div "Device Username Brenno Toffoletto" at bounding box center [652, 189] width 308 height 32
type input "[PERSON_NAME]"
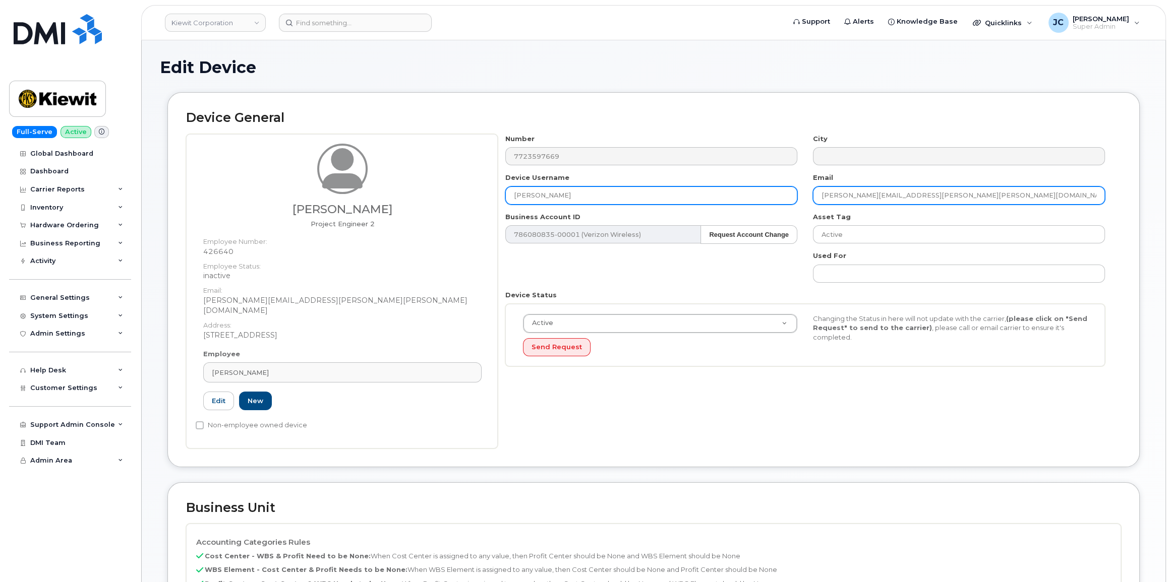
drag, startPoint x: 943, startPoint y: 195, endPoint x: 786, endPoint y: 191, distance: 156.3
click at [786, 191] on div "Number 7723597669 City Device Username Brenno Toffoletto Email MARLON.MARQUES@K…" at bounding box center [805, 254] width 615 height 240
paste input "[PERSON_NAME]"
click at [851, 195] on input "[PERSON_NAME]" at bounding box center [959, 196] width 292 height 18
drag, startPoint x: 845, startPoint y: 193, endPoint x: 850, endPoint y: 198, distance: 7.1
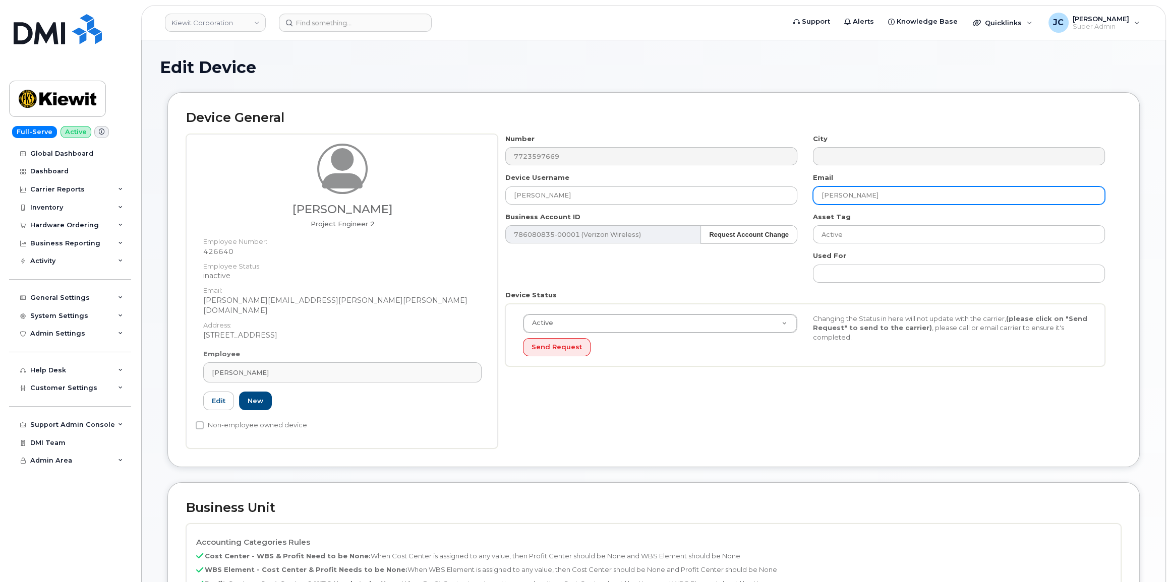
click at [846, 193] on input "[PERSON_NAME]" at bounding box center [959, 196] width 292 height 18
click at [884, 199] on input "Brenno.Toffoletto" at bounding box center [959, 196] width 292 height 18
type input "Brenno.Toffoletto@kiewit.com"
click at [688, 389] on div "Number 7723597669 City Device Username Brenno Toffoletto Email Brenno.Toffolett…" at bounding box center [809, 291] width 623 height 315
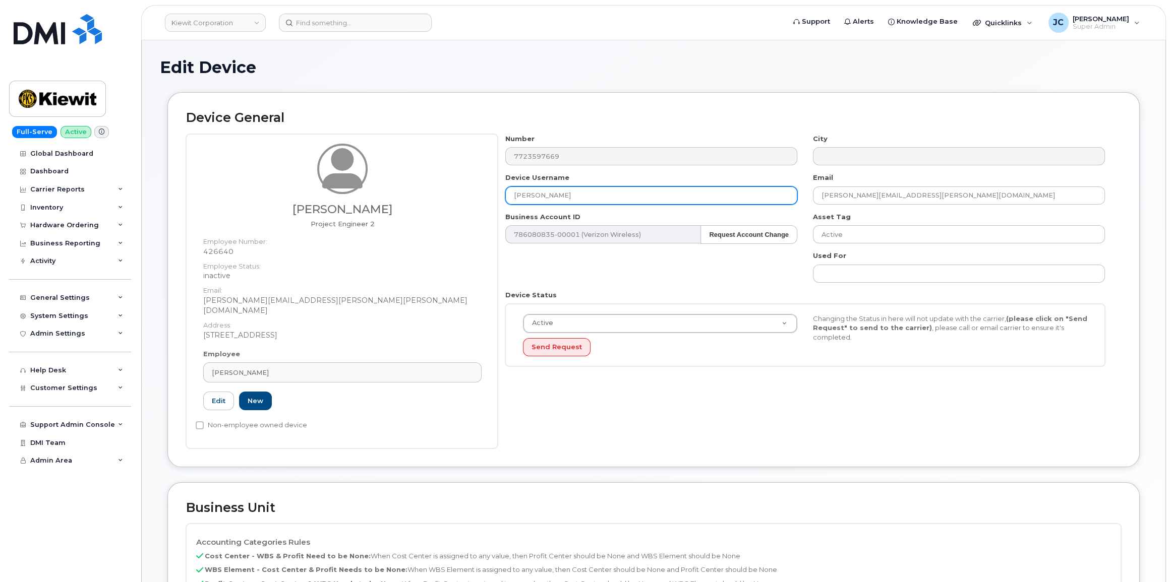
drag, startPoint x: 591, startPoint y: 196, endPoint x: 548, endPoint y: 202, distance: 44.3
click at [501, 202] on div "Device Username Brenno Toffoletto" at bounding box center [652, 189] width 308 height 32
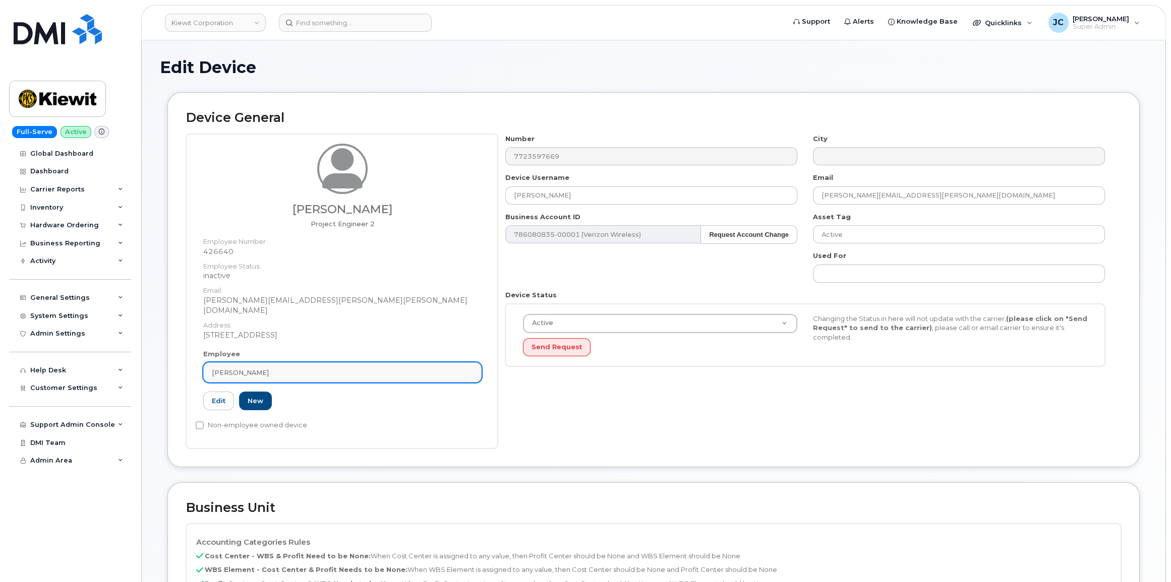
drag, startPoint x: 283, startPoint y: 355, endPoint x: 238, endPoint y: 362, distance: 44.9
click at [161, 352] on div "Device General Marlon Marques Project Engineer 2 Employee Number: 426640 Employ…" at bounding box center [653, 287] width 987 height 390
click at [283, 368] on div "[PERSON_NAME]" at bounding box center [342, 373] width 261 height 10
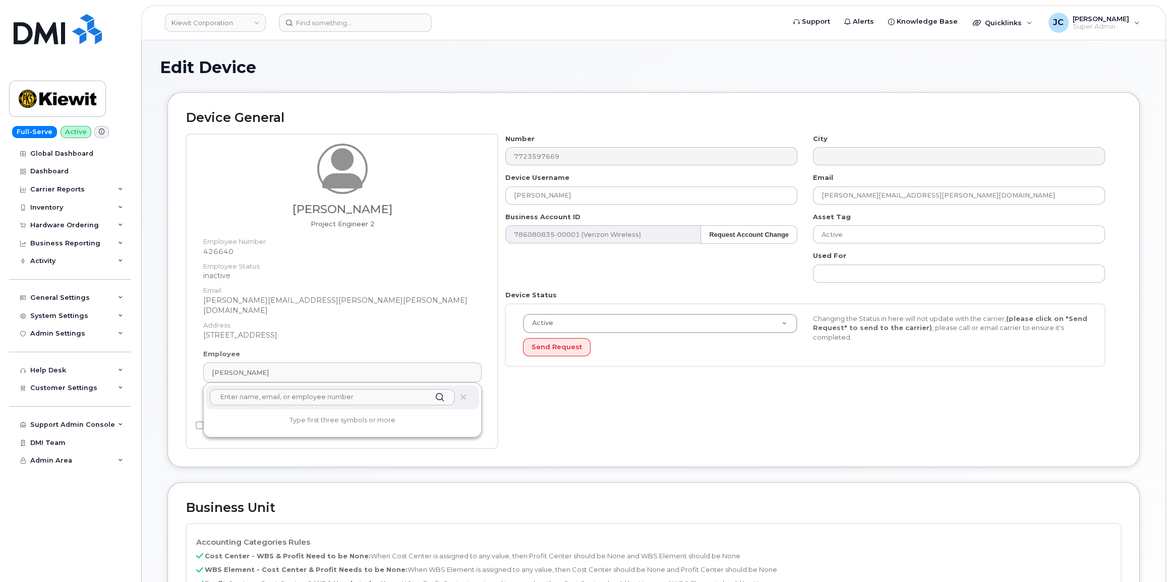
paste input "[PERSON_NAME]"
click at [221, 389] on input "[PERSON_NAME]" at bounding box center [332, 397] width 245 height 16
type input "[PERSON_NAME]"
click at [547, 428] on div "Number 7723597669 City Device Username Brenno Toffoletto Email Brenno.Toffolett…" at bounding box center [809, 291] width 623 height 315
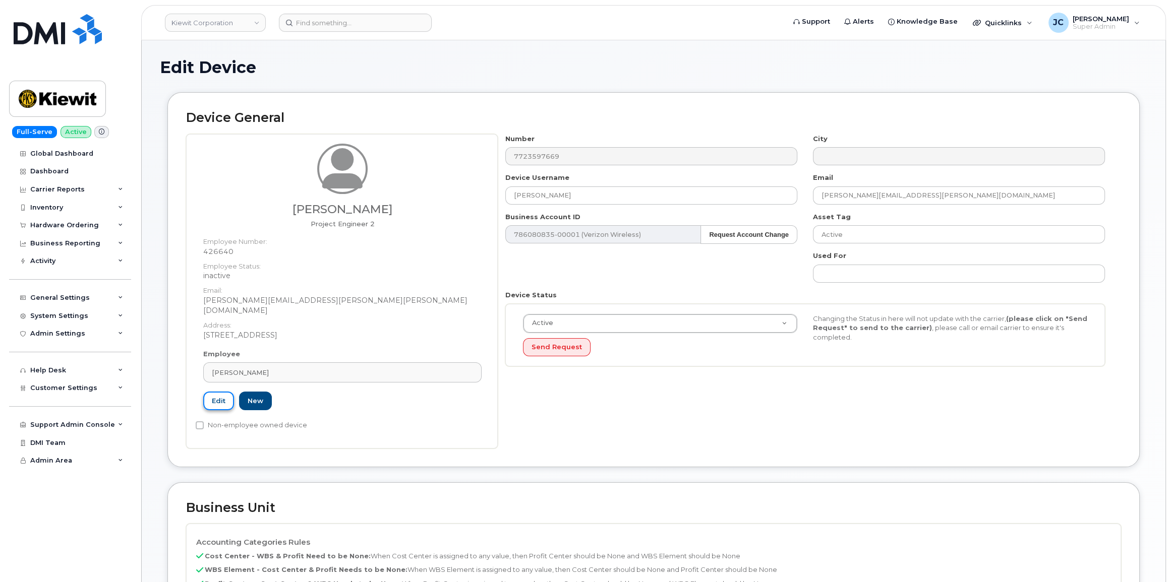
click at [213, 395] on link "Edit" at bounding box center [218, 401] width 31 height 19
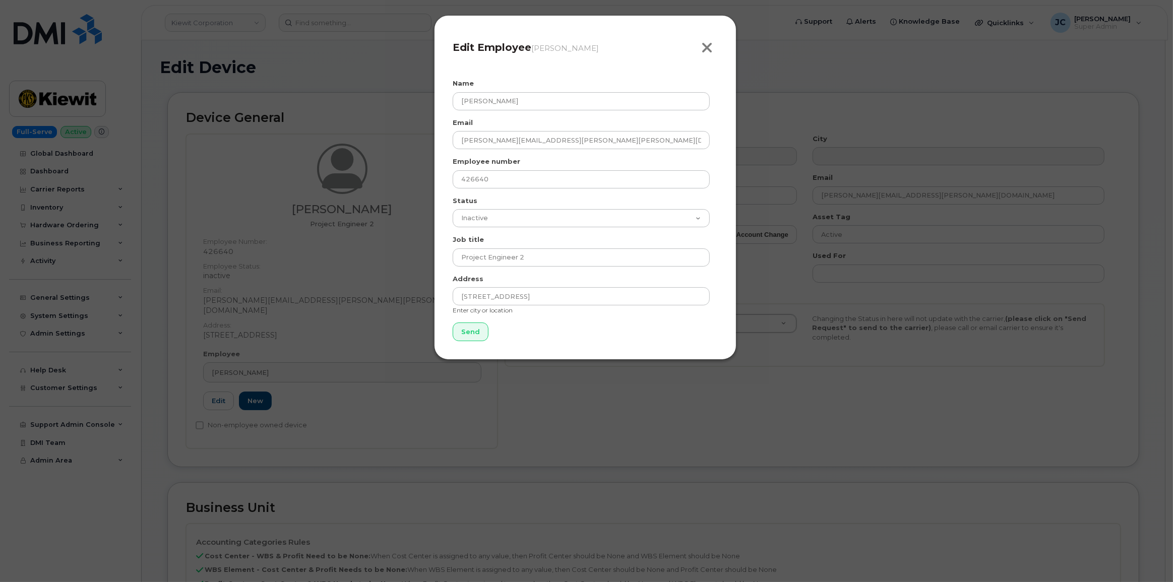
click at [707, 51] on icon "button" at bounding box center [707, 47] width 12 height 15
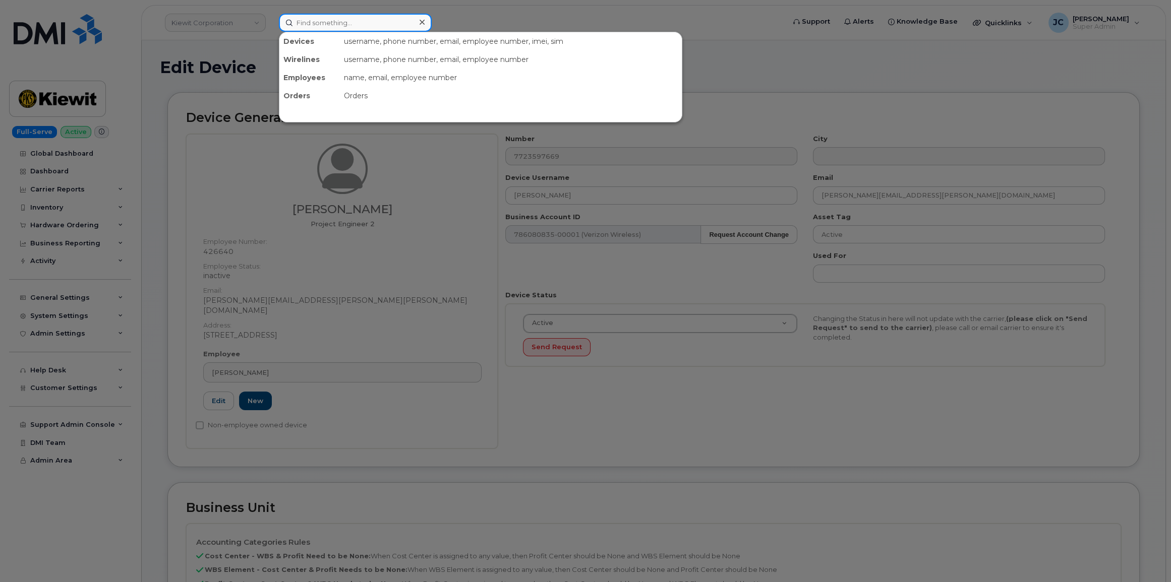
click at [314, 21] on input at bounding box center [355, 23] width 153 height 18
click at [368, 25] on input at bounding box center [355, 23] width 153 height 18
paste input "772.359.7669"
type input "772.359.7669"
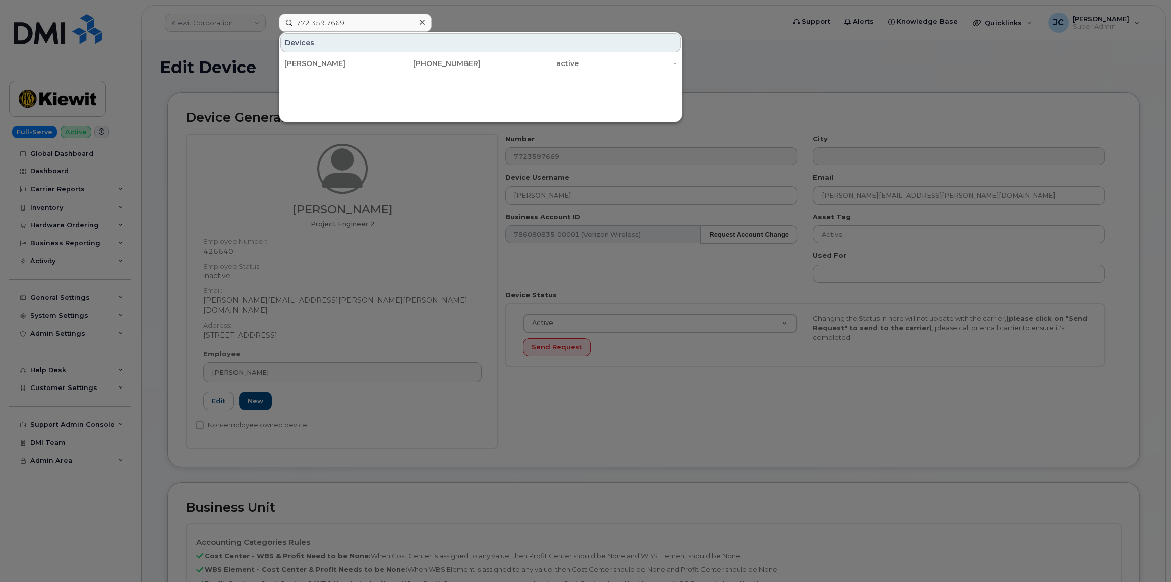
click at [420, 23] on icon at bounding box center [421, 22] width 5 height 8
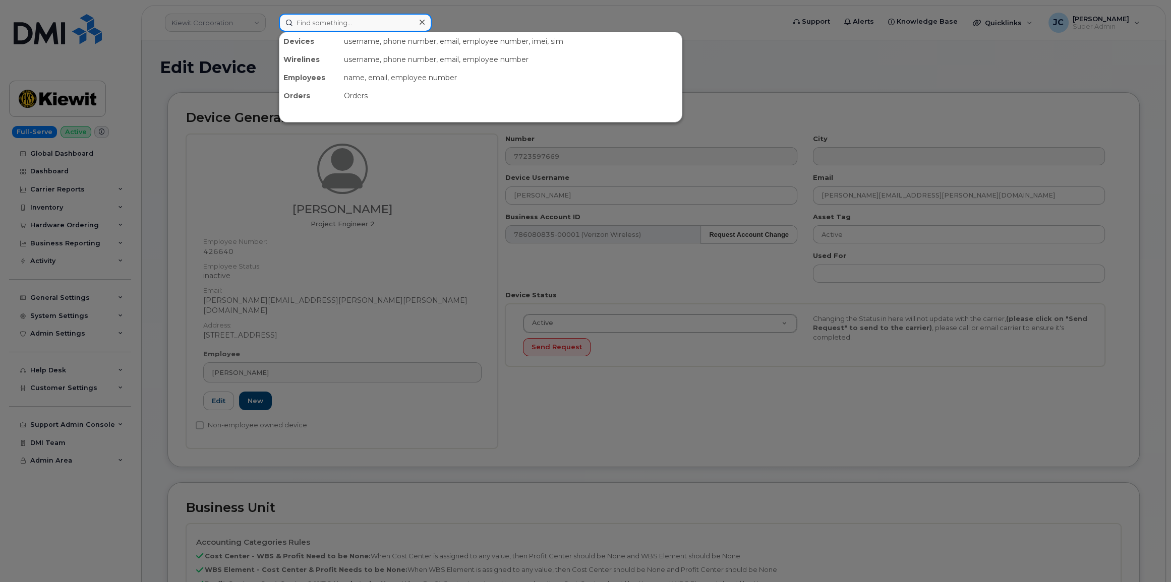
drag, startPoint x: 352, startPoint y: 20, endPoint x: 342, endPoint y: 25, distance: 11.1
click at [342, 25] on input at bounding box center [355, 23] width 153 height 18
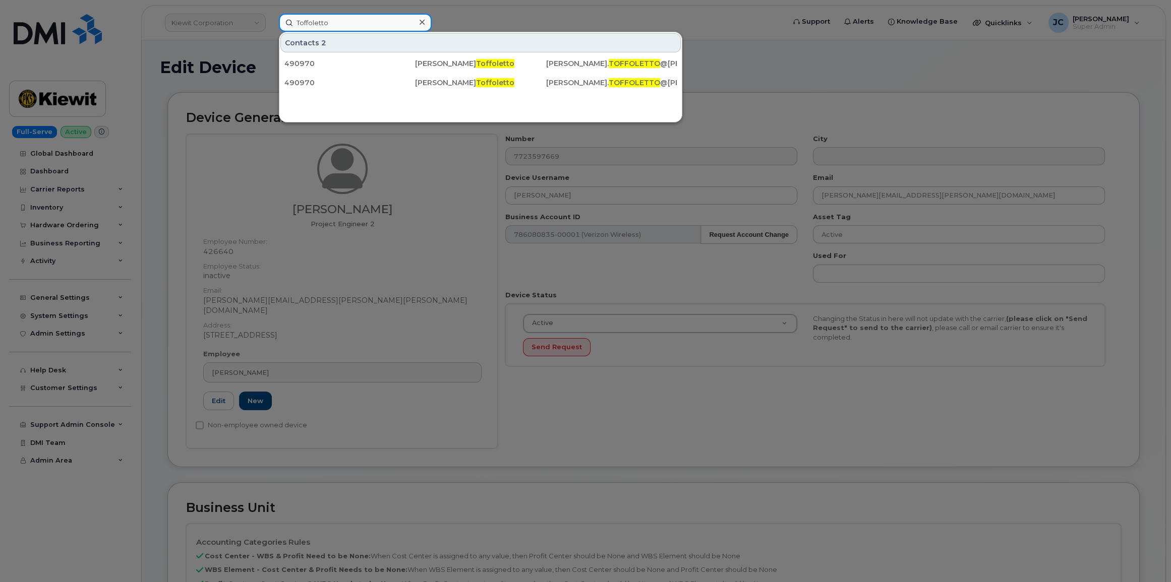
type input "Toffoletto"
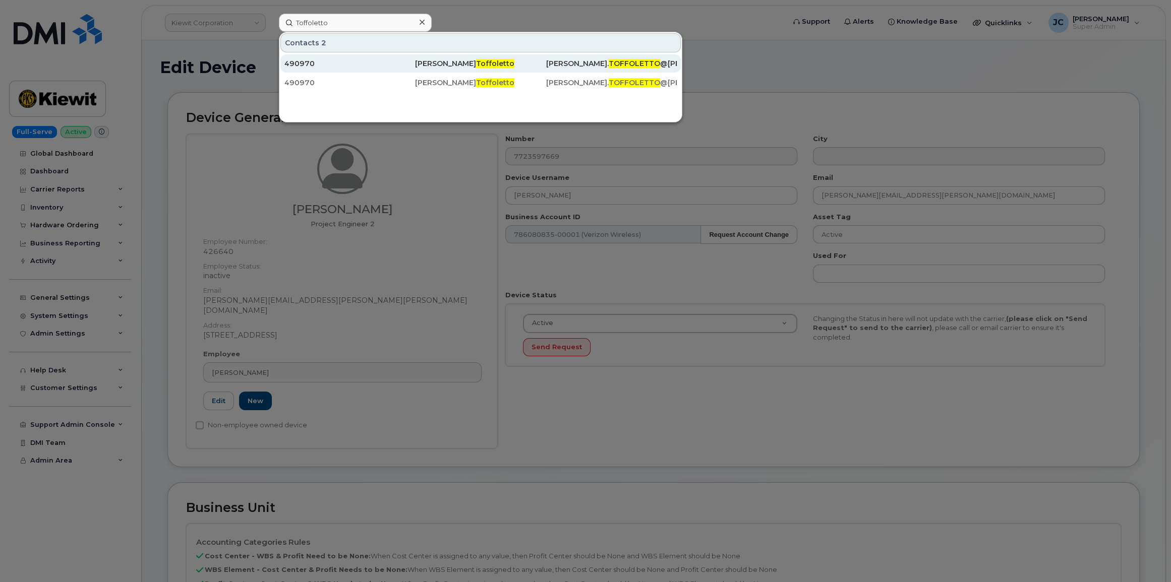
click at [303, 63] on div "490970" at bounding box center [349, 63] width 131 height 10
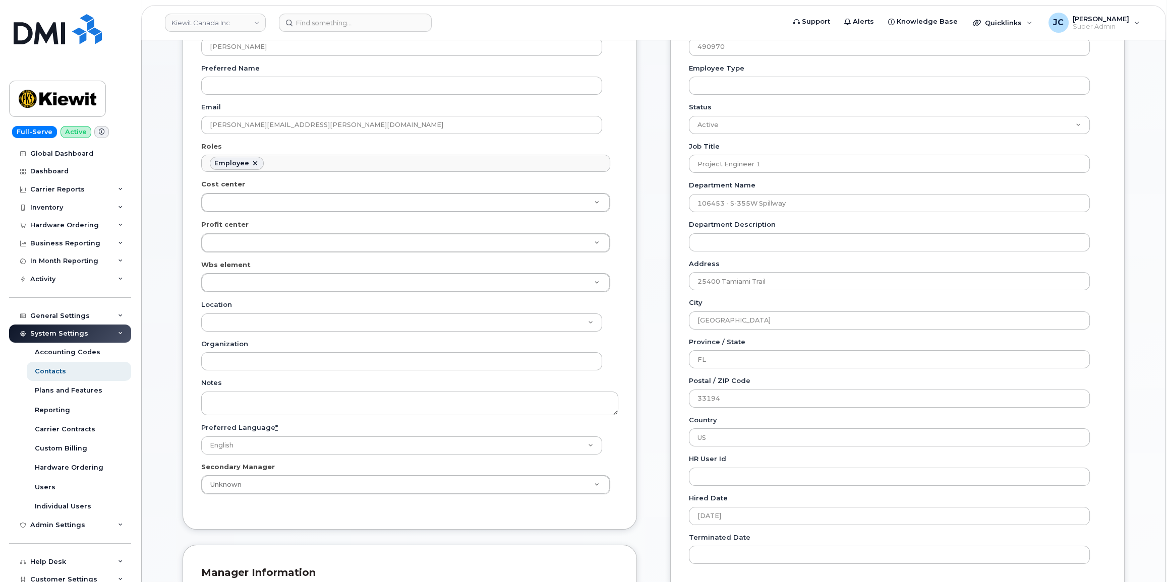
scroll to position [183, 0]
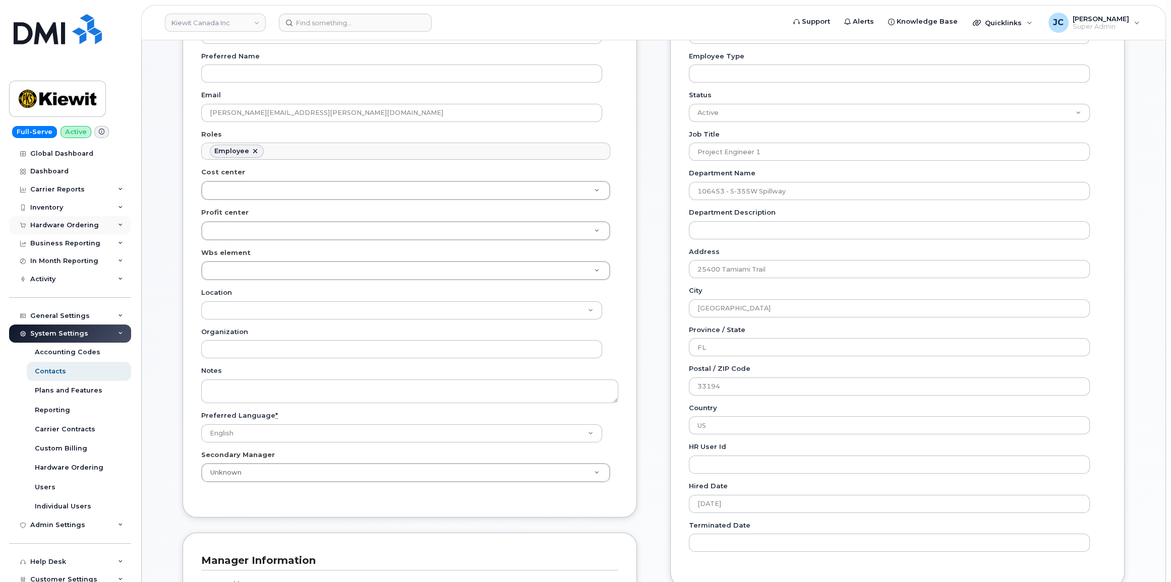
click at [118, 224] on icon at bounding box center [120, 225] width 5 height 5
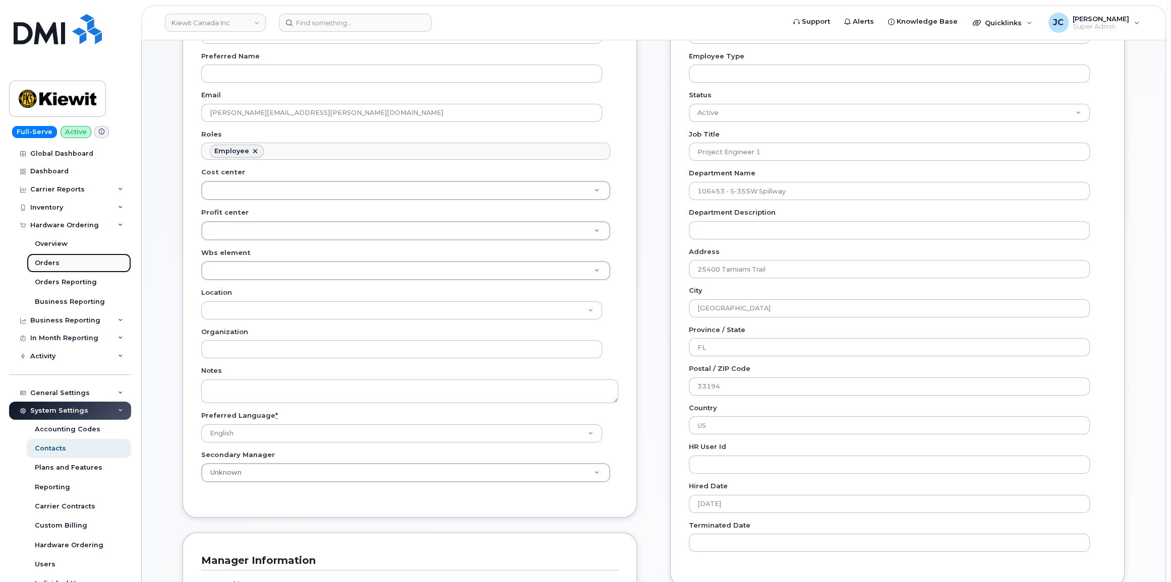
click at [46, 260] on div "Orders" at bounding box center [47, 263] width 25 height 9
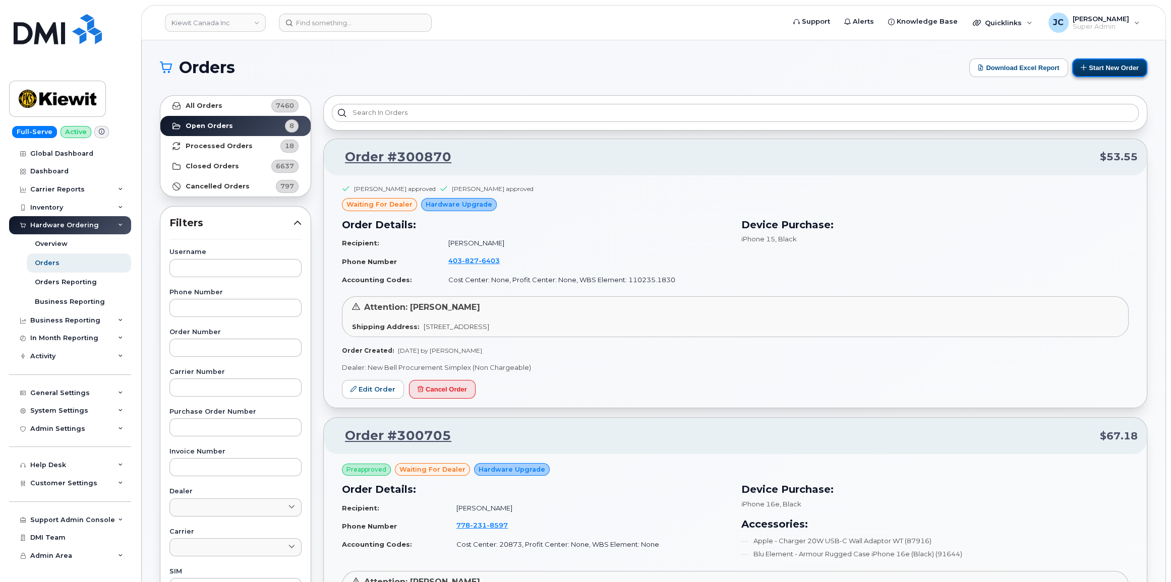
click at [1101, 67] on button "Start New Order" at bounding box center [1109, 67] width 75 height 19
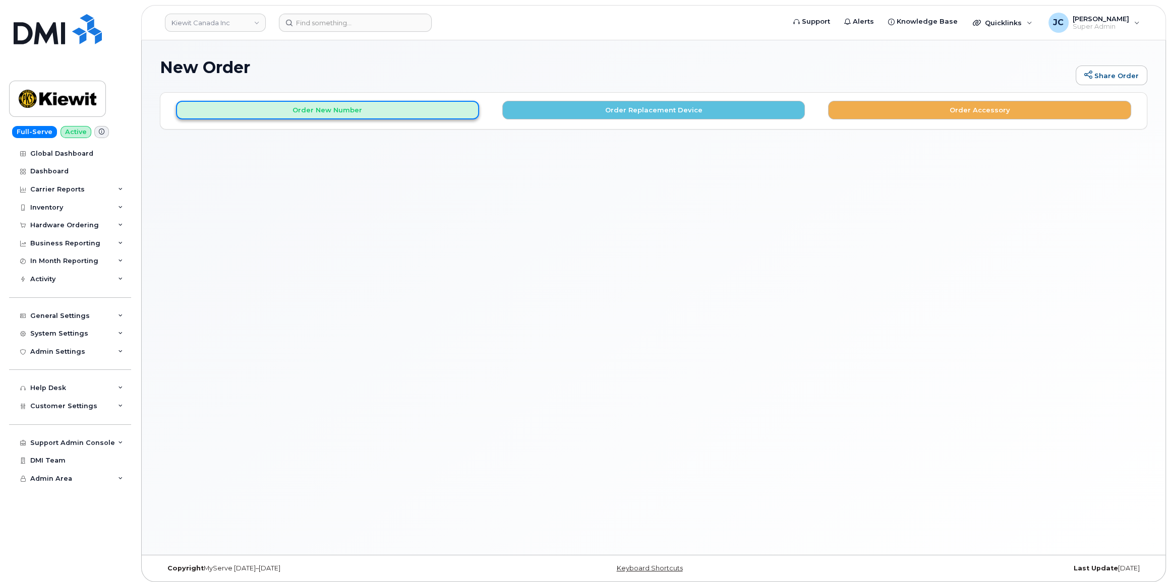
click at [348, 112] on button "Order New Number" at bounding box center [327, 110] width 303 height 19
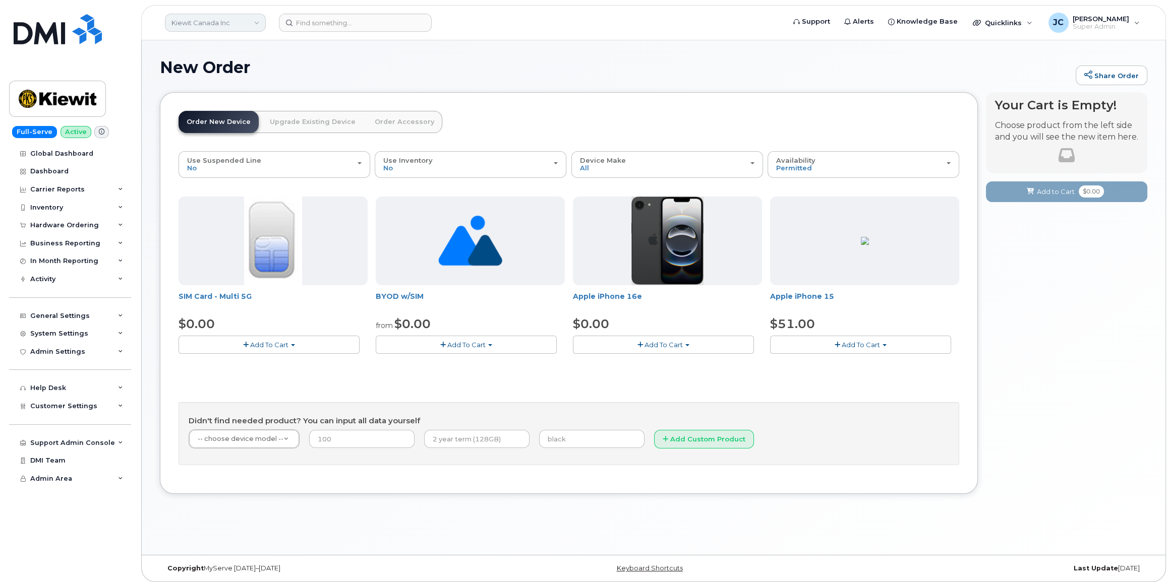
click at [202, 18] on link "Kiewit Canada Inc" at bounding box center [215, 23] width 101 height 18
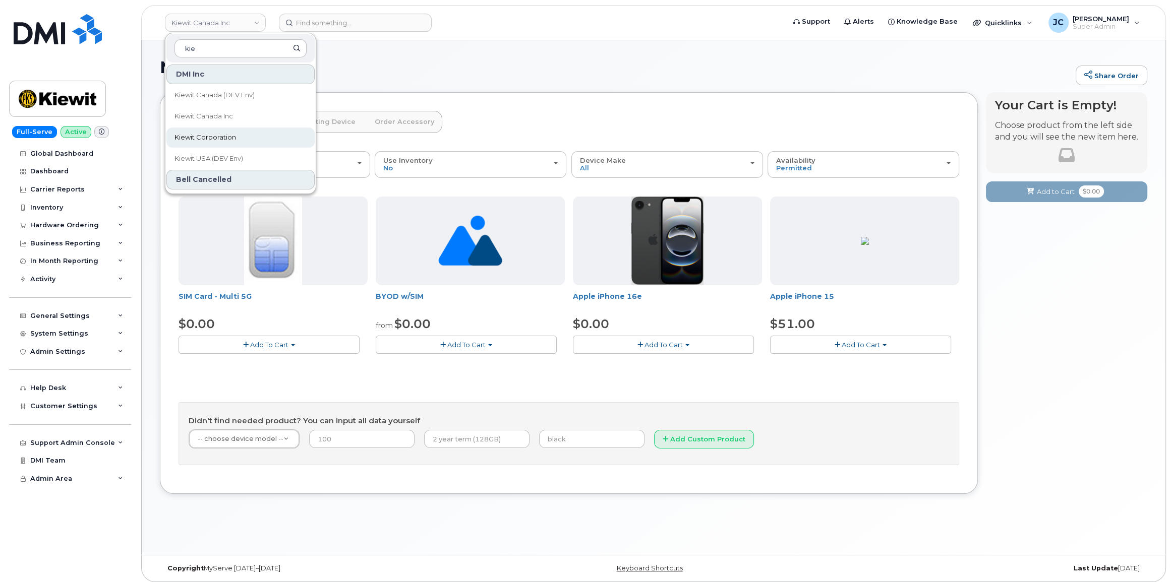
type input "kie"
click at [215, 134] on span "Kiewit Corporation" at bounding box center [205, 138] width 62 height 10
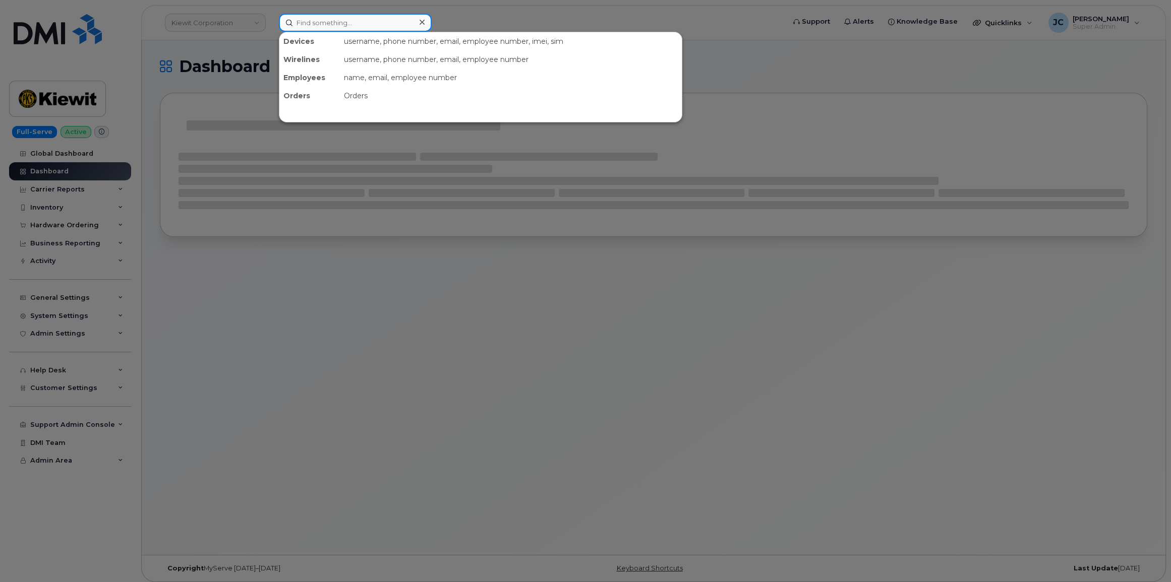
click at [310, 25] on input at bounding box center [355, 23] width 153 height 18
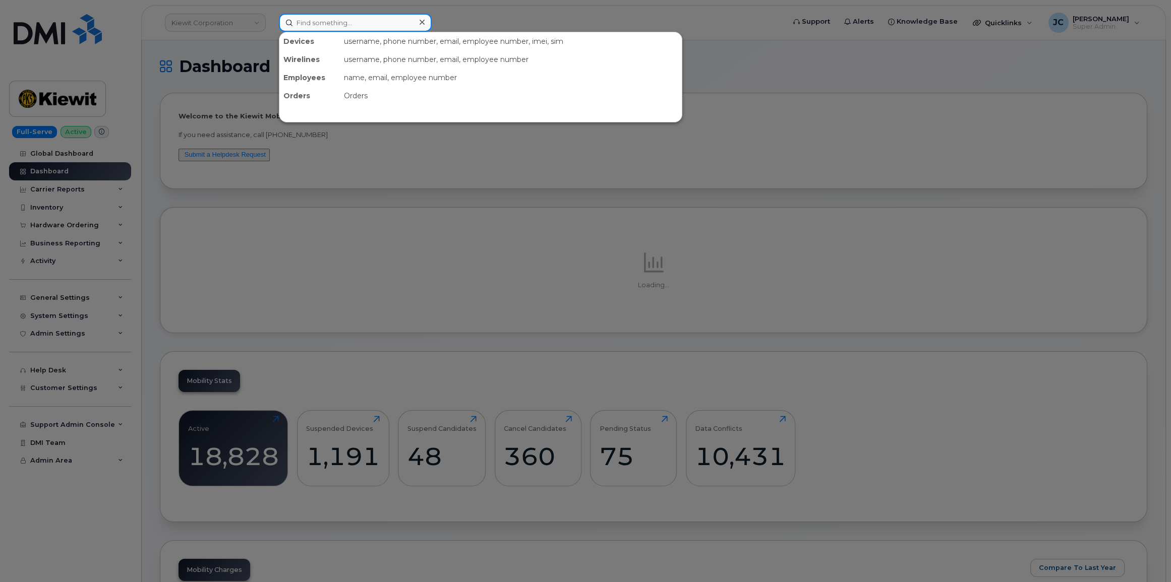
paste input "309.402.8237"
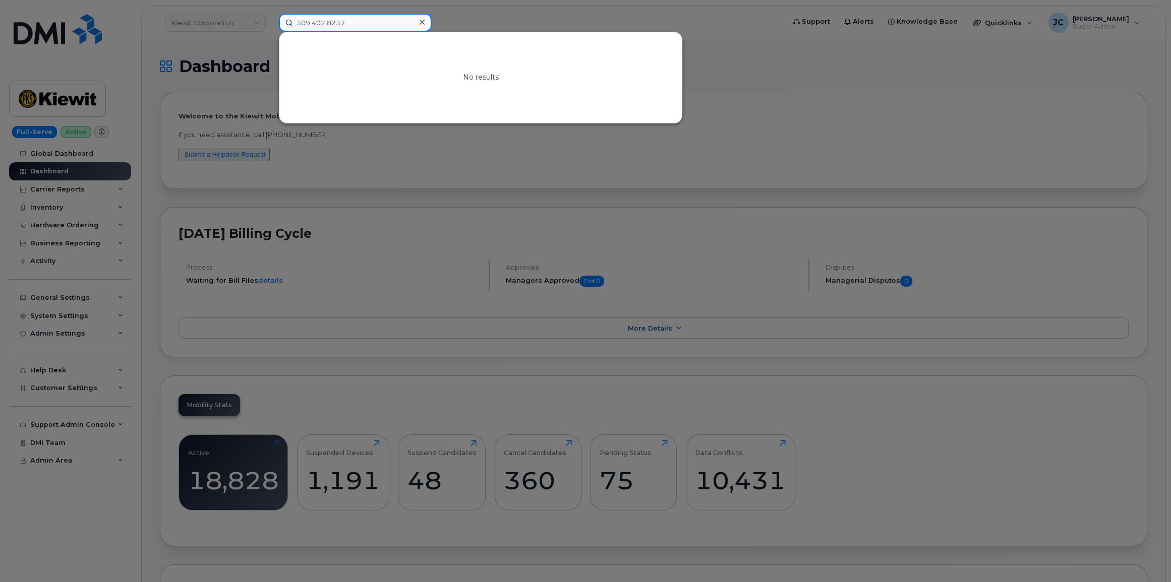
drag, startPoint x: 352, startPoint y: 29, endPoint x: 254, endPoint y: 30, distance: 98.8
click at [271, 28] on div "309.402.8237 No results" at bounding box center [528, 23] width 515 height 18
paste input "772.359.7669"
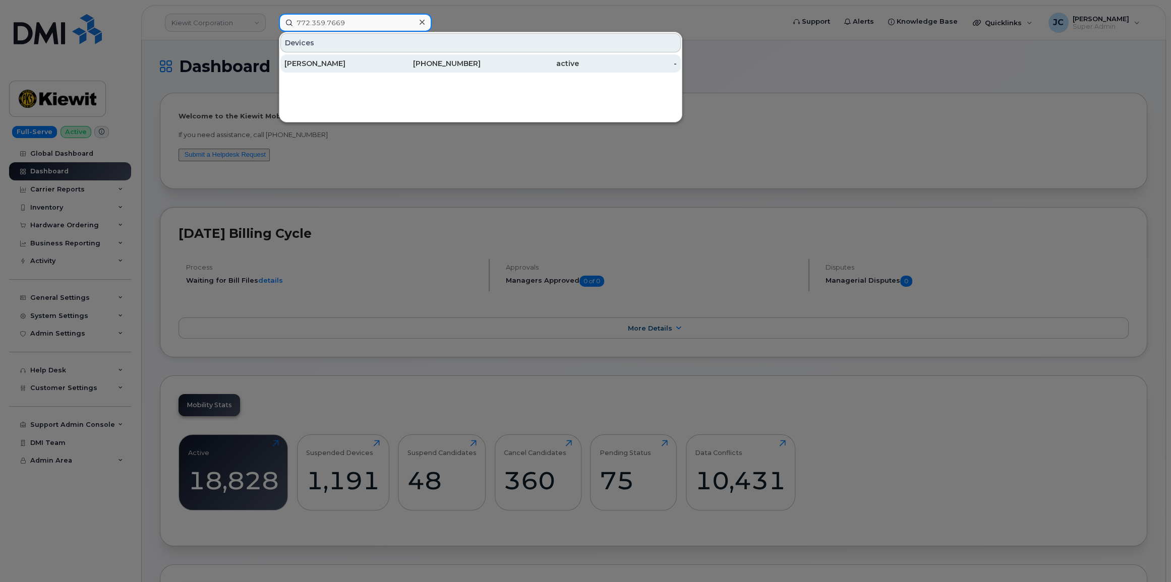
type input "772.359.7669"
click at [440, 59] on div "[PHONE_NUMBER]" at bounding box center [432, 63] width 98 height 10
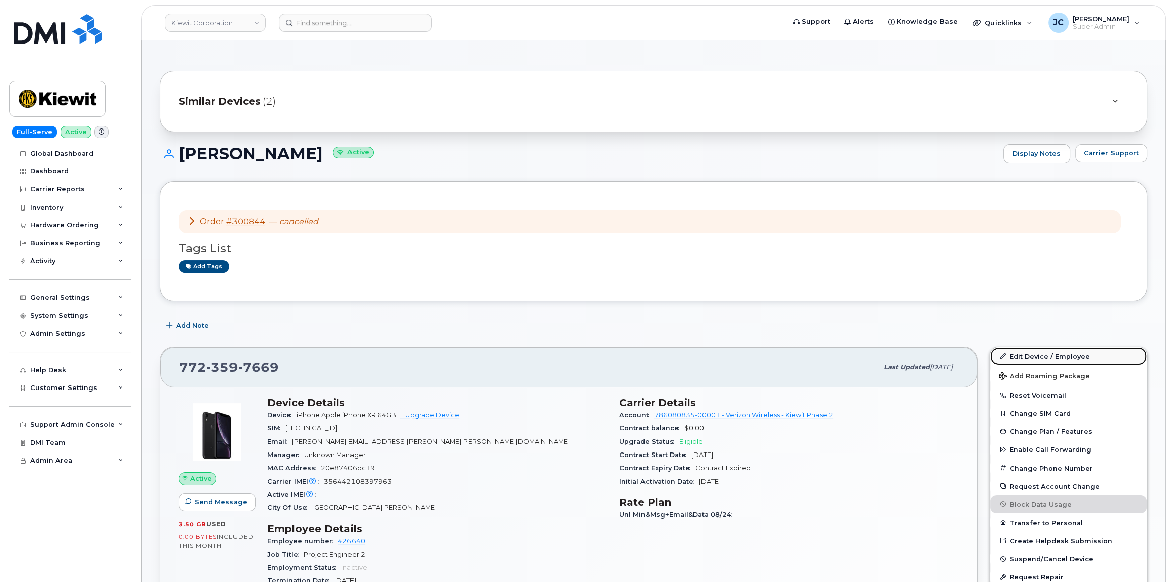
click at [1028, 354] on link "Edit Device / Employee" at bounding box center [1068, 356] width 156 height 18
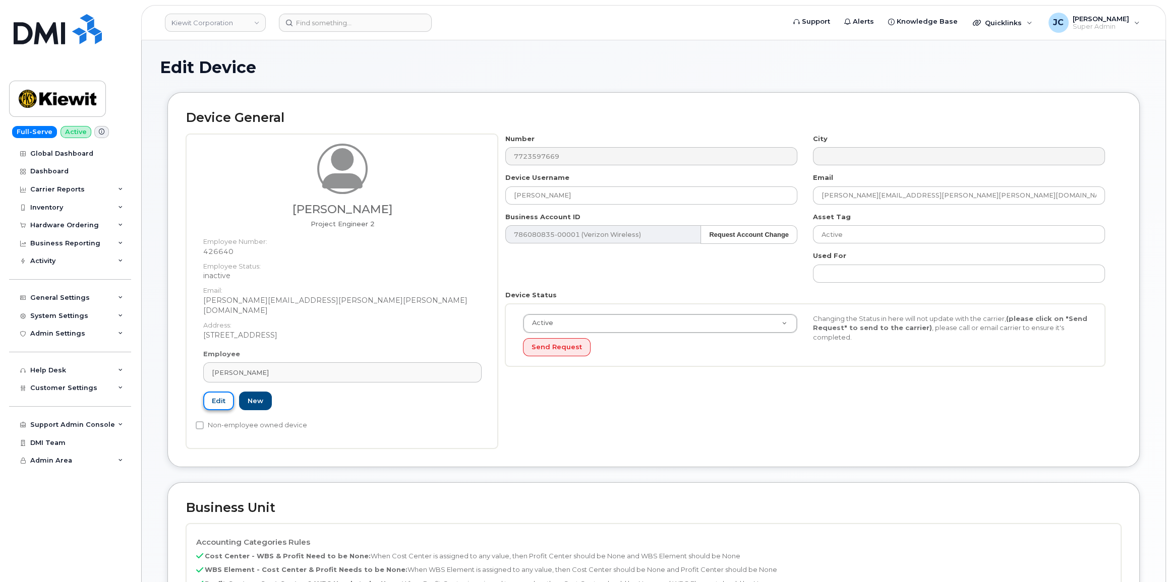
click at [215, 392] on link "Edit" at bounding box center [218, 401] width 31 height 19
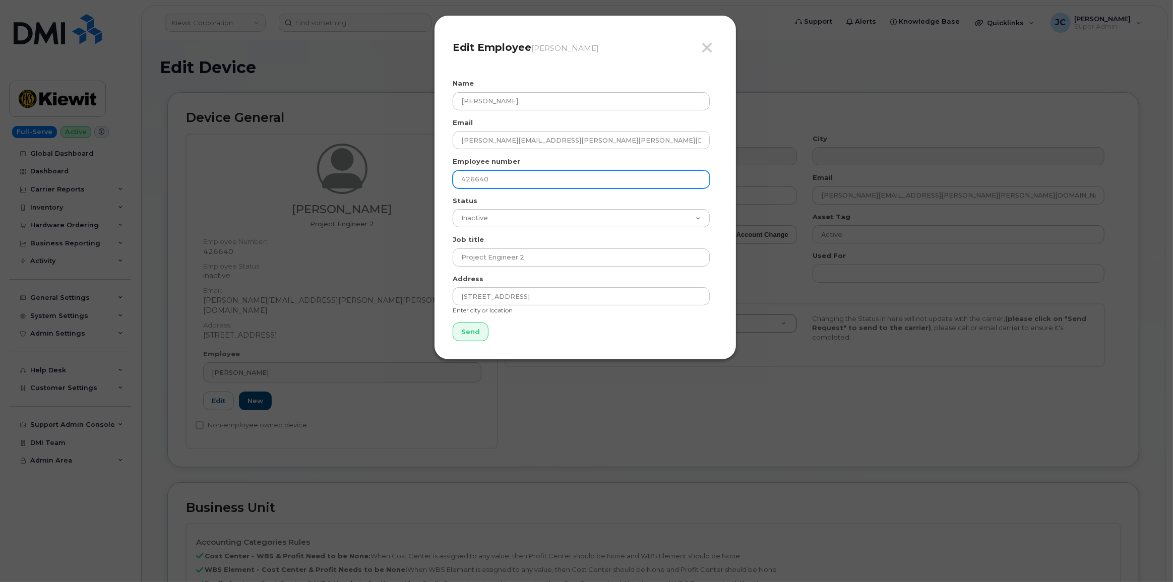
drag, startPoint x: 499, startPoint y: 181, endPoint x: 409, endPoint y: 175, distance: 89.9
click at [409, 175] on div "Close Edit Employee Marlon Marques Name Marlon Marques Email MARLON.MARQUES@KIE…" at bounding box center [586, 291] width 1173 height 582
type input "490970"
click at [453, 323] on input "Send" at bounding box center [471, 332] width 36 height 19
type input "Send"
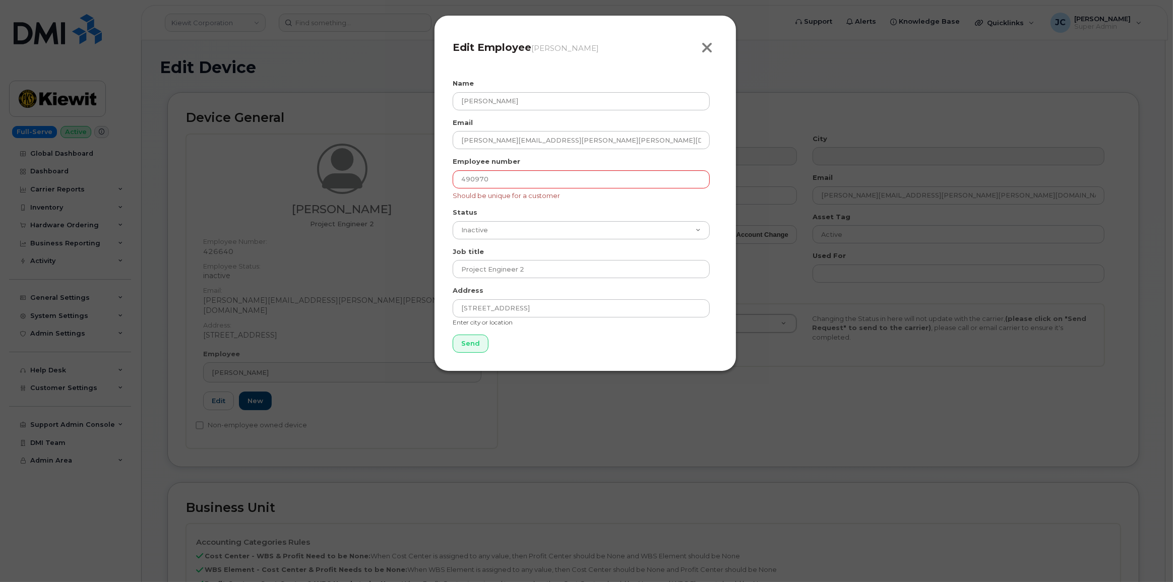
click at [709, 49] on icon "button" at bounding box center [707, 47] width 12 height 15
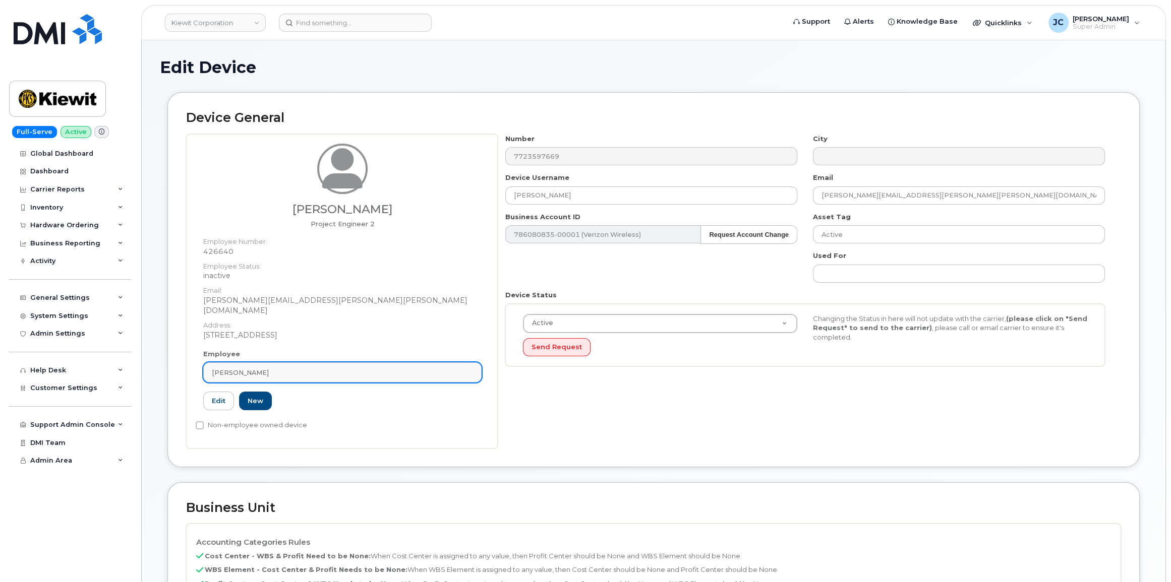
click at [268, 368] on div "[PERSON_NAME]" at bounding box center [342, 373] width 261 height 10
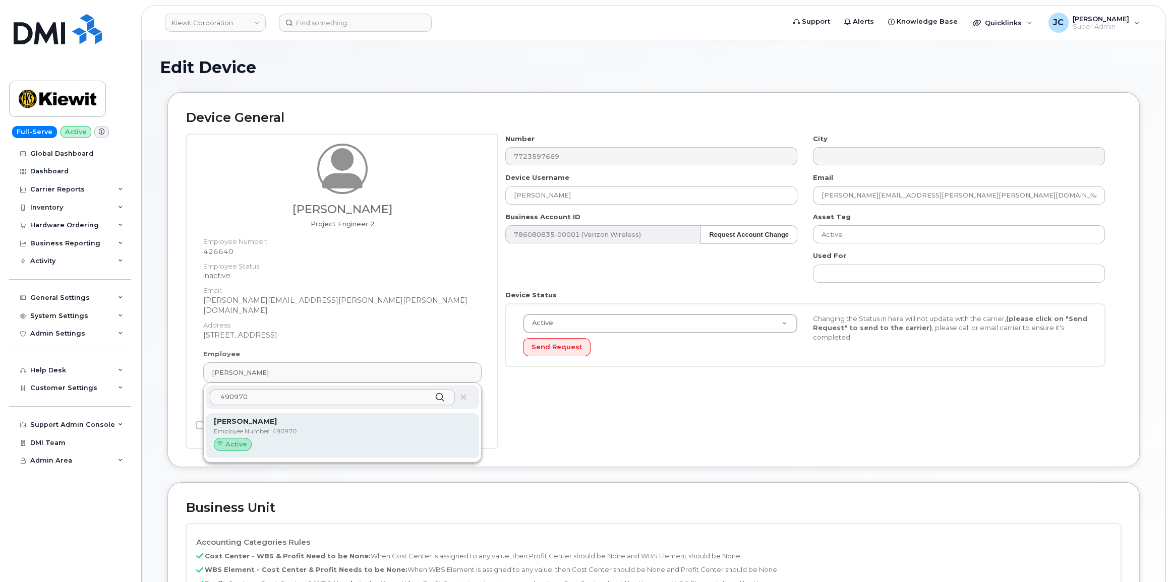
type input "490970"
click at [238, 440] on span "Active" at bounding box center [236, 445] width 22 height 10
click at [277, 417] on strong "Brenno Narciso Toffoletto" at bounding box center [245, 421] width 63 height 9
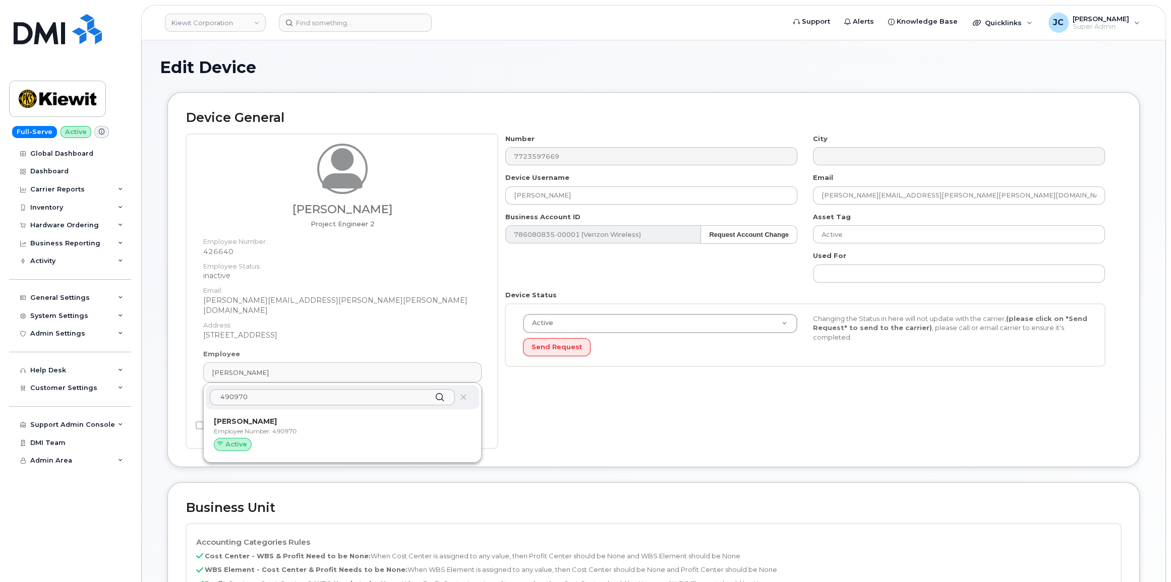
type input "490970"
type input "Brenno Narciso Toffoletto"
type input "brenno.toffoletto@kiewit.com"
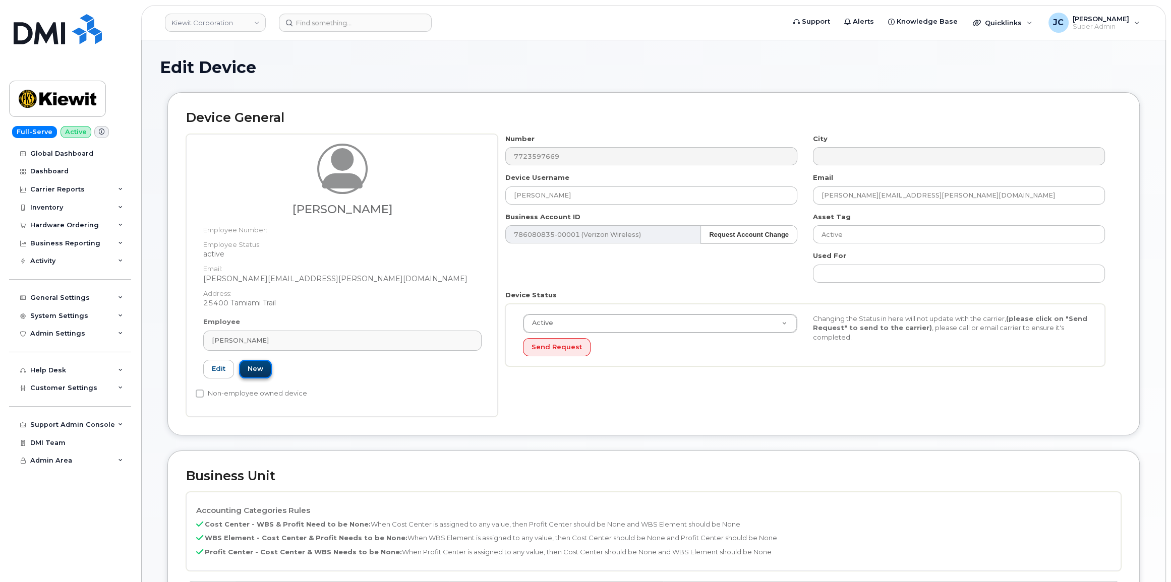
click at [256, 370] on link "New" at bounding box center [255, 369] width 33 height 19
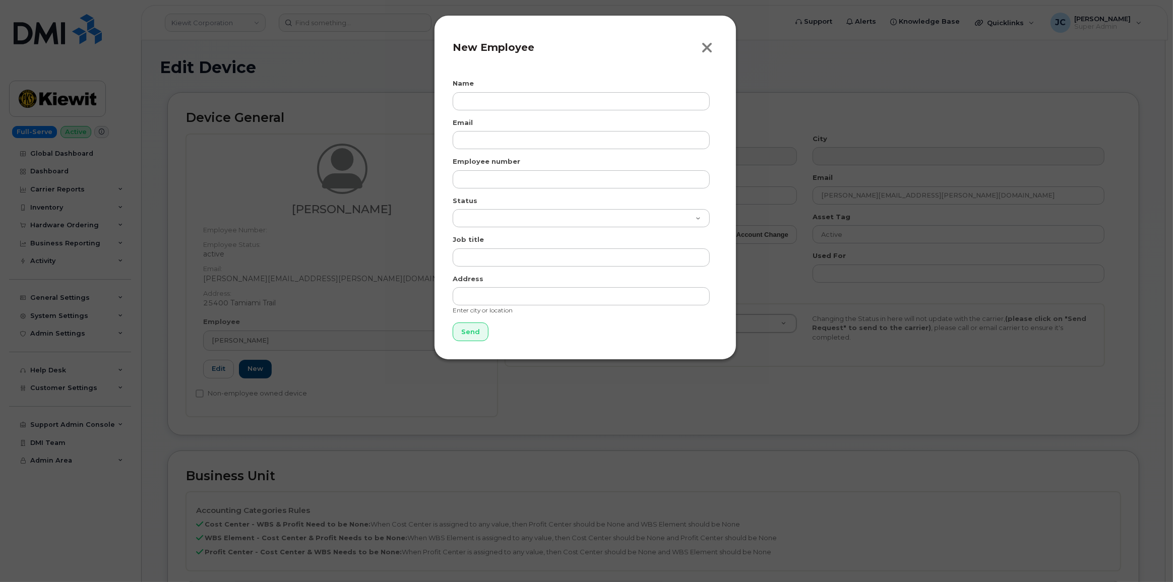
drag, startPoint x: 705, startPoint y: 48, endPoint x: 700, endPoint y: 52, distance: 6.6
click at [705, 49] on icon "button" at bounding box center [707, 47] width 12 height 15
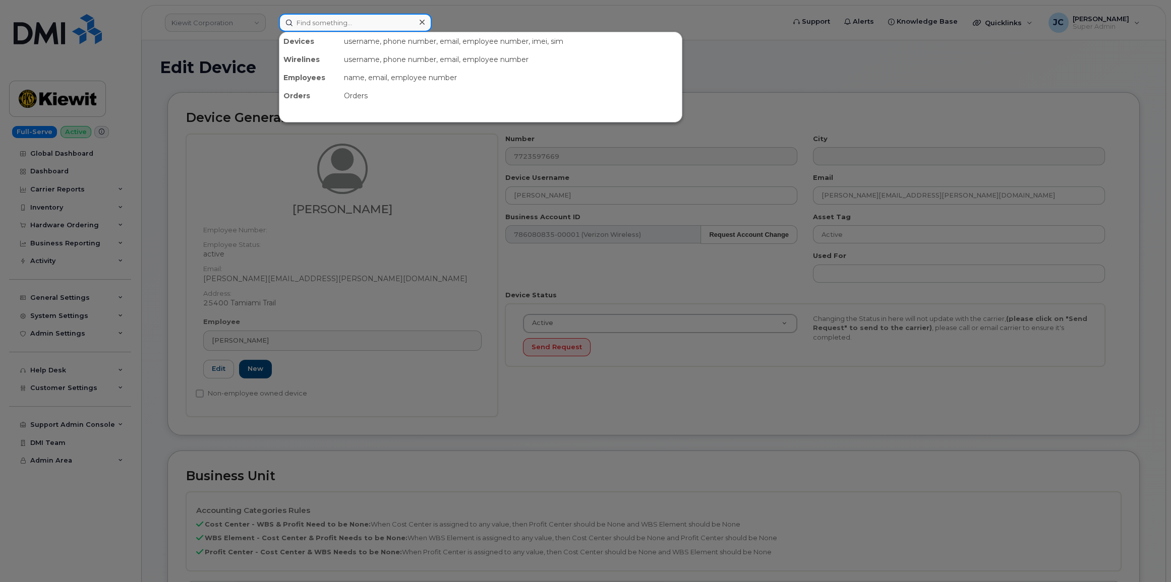
click at [323, 24] on input at bounding box center [355, 23] width 153 height 18
click at [341, 20] on input at bounding box center [355, 23] width 153 height 18
paste input "772.359.7669"
type input "772.359.7669"
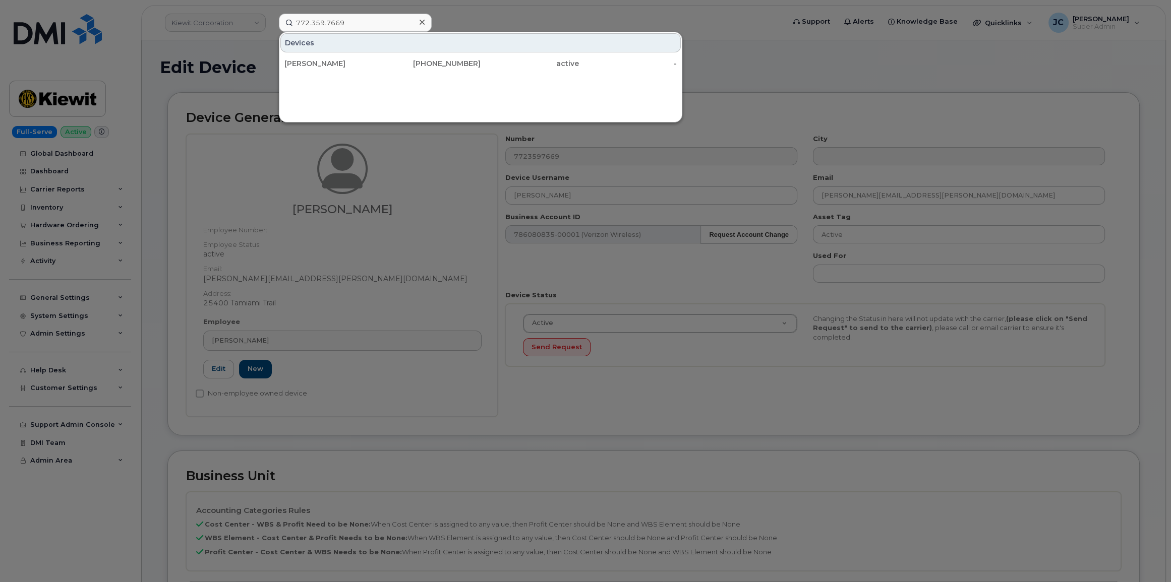
click at [455, 11] on div at bounding box center [585, 291] width 1171 height 582
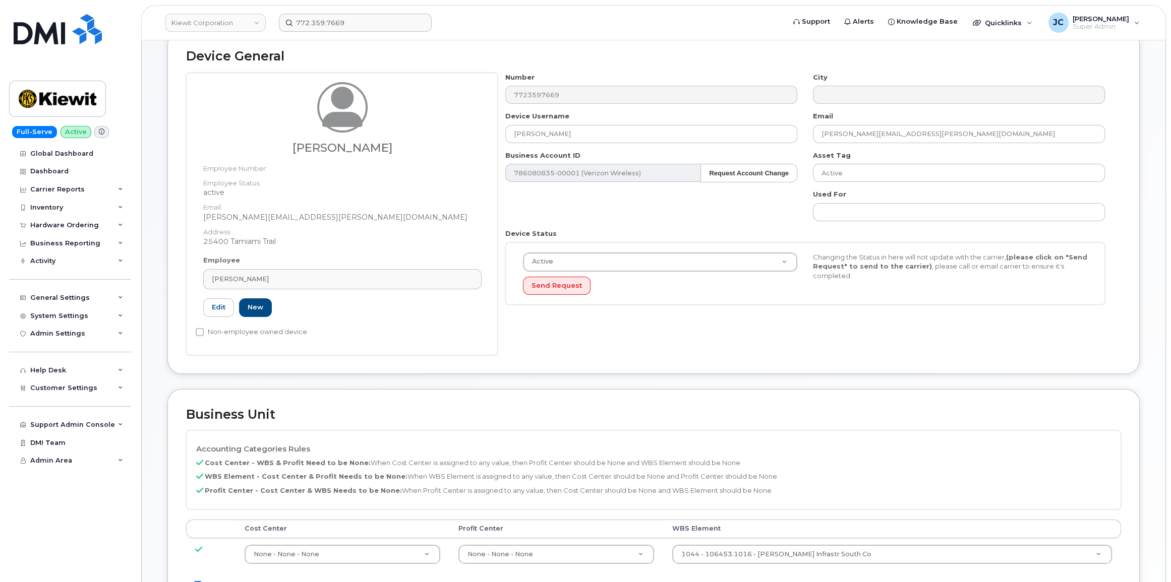
scroll to position [18, 0]
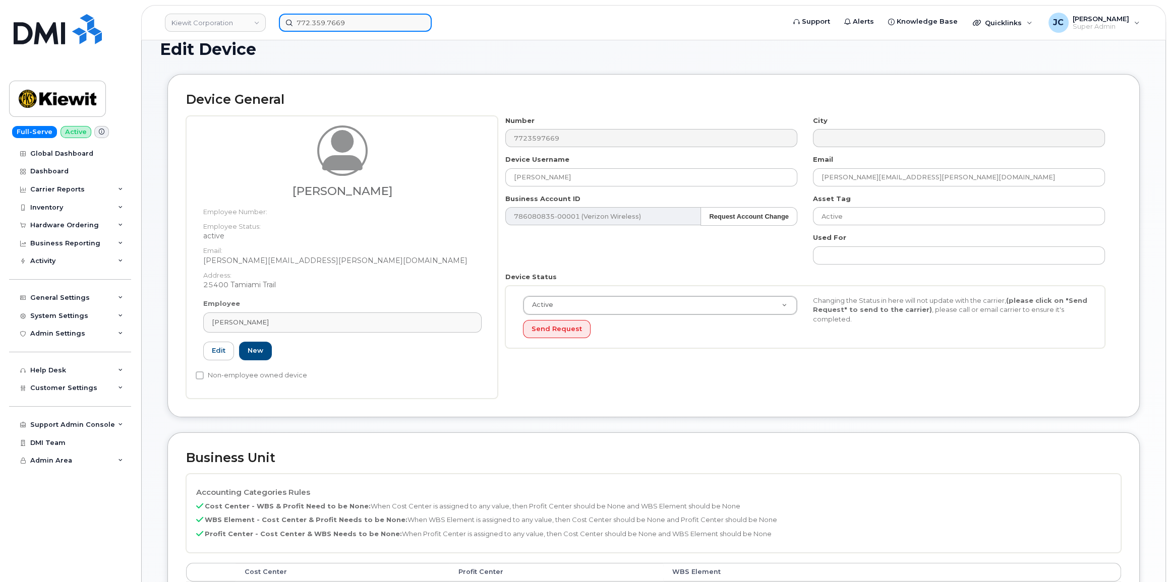
click at [364, 24] on input "772.359.7669" at bounding box center [355, 23] width 153 height 18
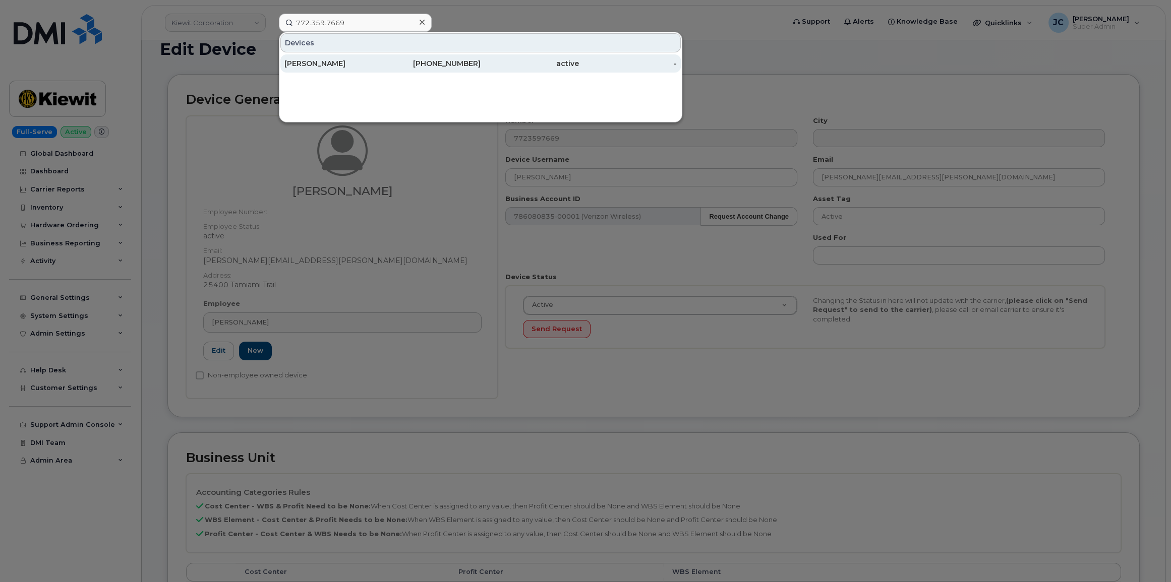
click at [322, 61] on div "[PERSON_NAME]" at bounding box center [333, 63] width 98 height 10
